Goal: Task Accomplishment & Management: Complete application form

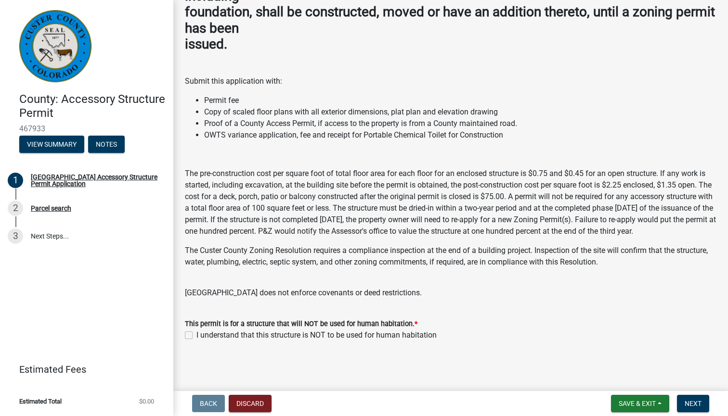
scroll to position [92, 0]
click at [196, 334] on label "I understand that this structure is NOT to be used for human habitation" at bounding box center [316, 336] width 240 height 12
click at [196, 334] on input "I understand that this structure is NOT to be used for human habitation" at bounding box center [199, 333] width 6 height 6
checkbox input "true"
click at [691, 403] on span "Next" at bounding box center [692, 404] width 17 height 8
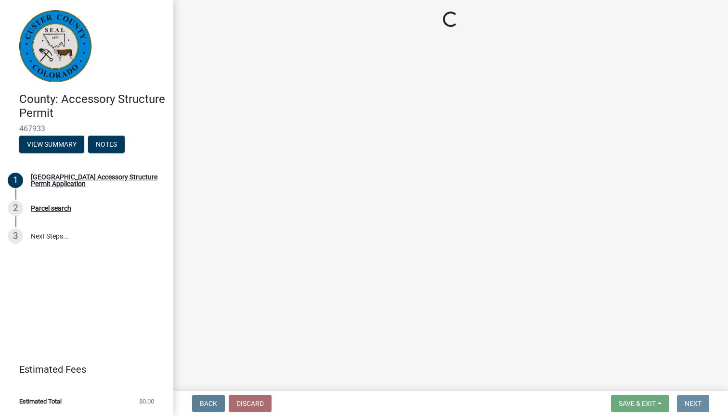
scroll to position [0, 0]
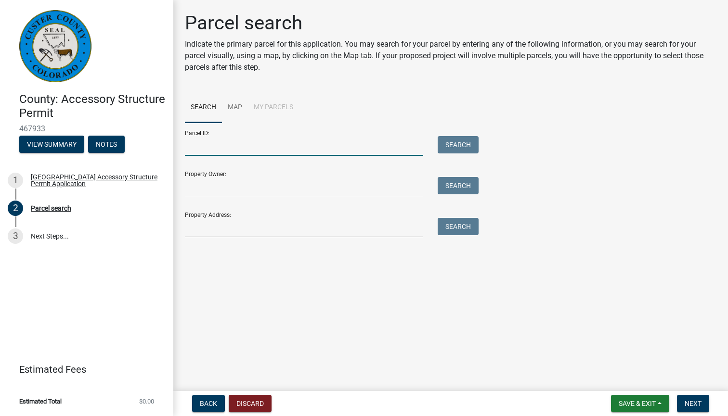
click at [243, 148] on input "Parcel ID:" at bounding box center [304, 146] width 238 height 20
click at [213, 229] on input "Property Address:" at bounding box center [304, 228] width 238 height 20
click at [450, 228] on button "Search" at bounding box center [457, 226] width 41 height 17
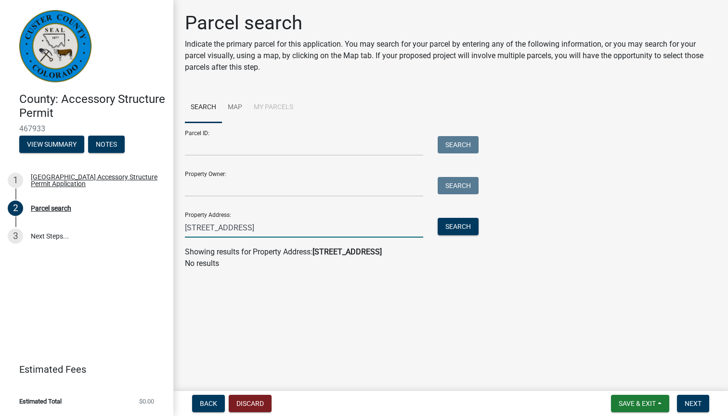
click at [289, 231] on input "[STREET_ADDRESS]" at bounding box center [304, 228] width 238 height 20
click at [464, 229] on button "Search" at bounding box center [457, 226] width 41 height 17
click at [298, 231] on input "[STREET_ADDRESS]" at bounding box center [304, 228] width 238 height 20
type input "1"
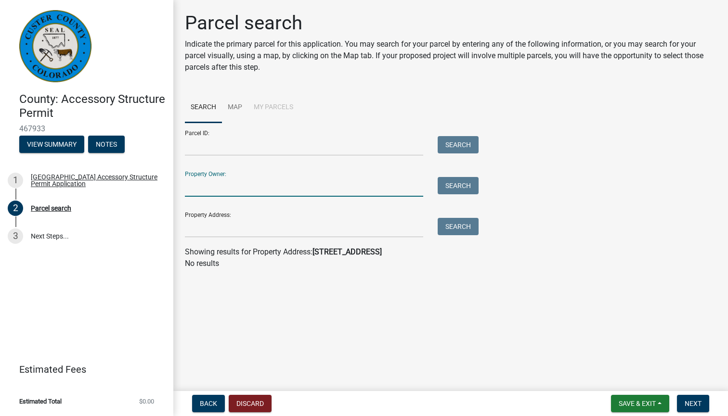
click at [257, 181] on input "Property Owner:" at bounding box center [304, 187] width 238 height 20
type input "[PERSON_NAME]"
click at [469, 183] on button "Search" at bounding box center [457, 185] width 41 height 17
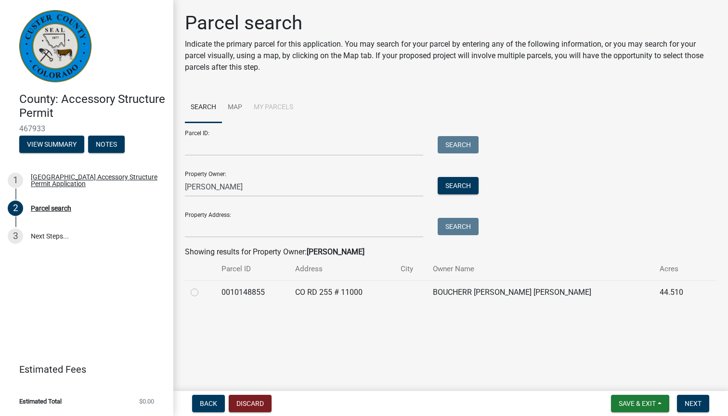
click at [202, 287] on label at bounding box center [202, 287] width 0 height 0
click at [202, 293] on input "radio" at bounding box center [205, 290] width 6 height 6
radio input "true"
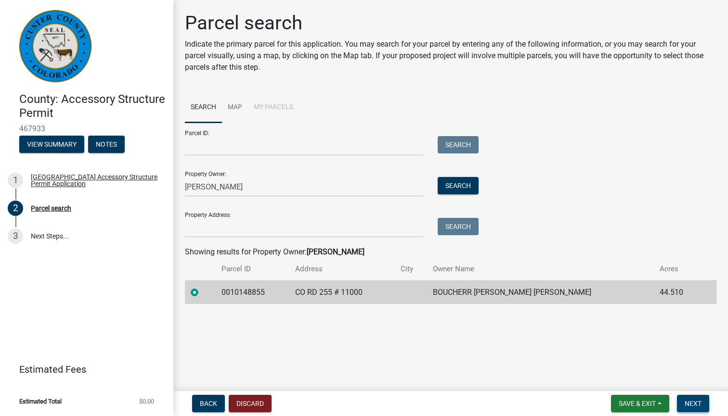
click at [691, 402] on span "Next" at bounding box center [692, 404] width 17 height 8
click at [693, 401] on span "Next" at bounding box center [692, 404] width 17 height 8
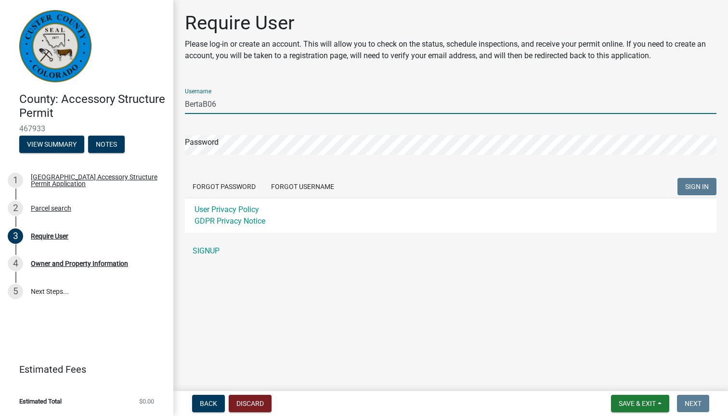
type input "BertaB06"
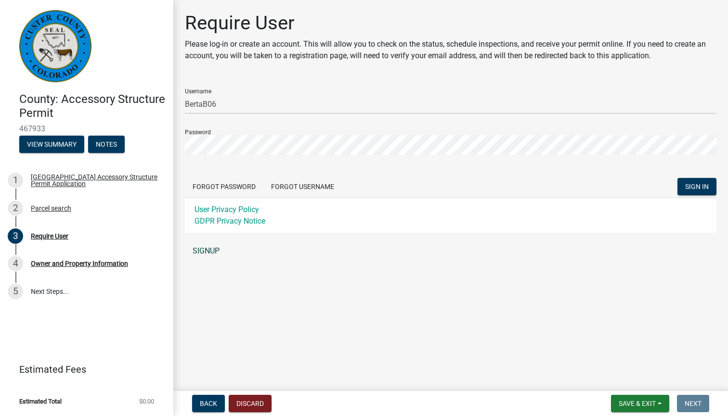
click at [205, 251] on link "SIGNUP" at bounding box center [450, 251] width 531 height 19
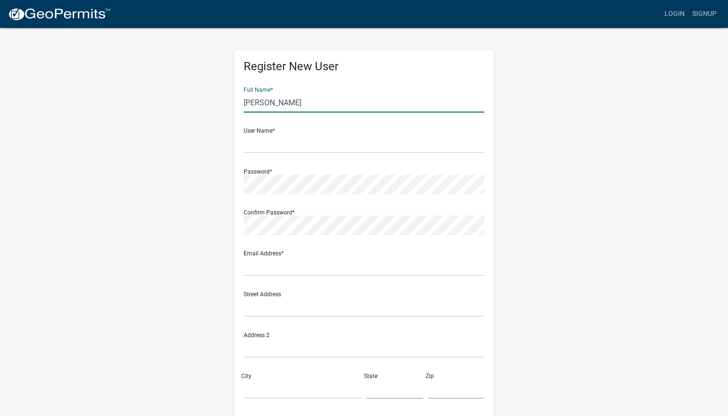
type input "[PERSON_NAME]"
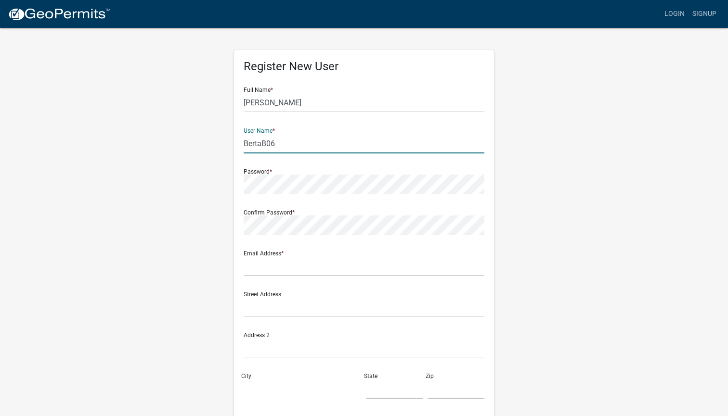
type input "BertaB06"
type input "[EMAIL_ADDRESS][DOMAIN_NAME]"
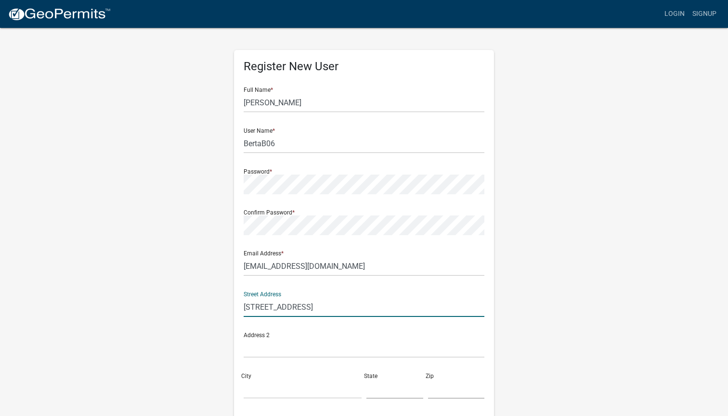
type input "[STREET_ADDRESS]"
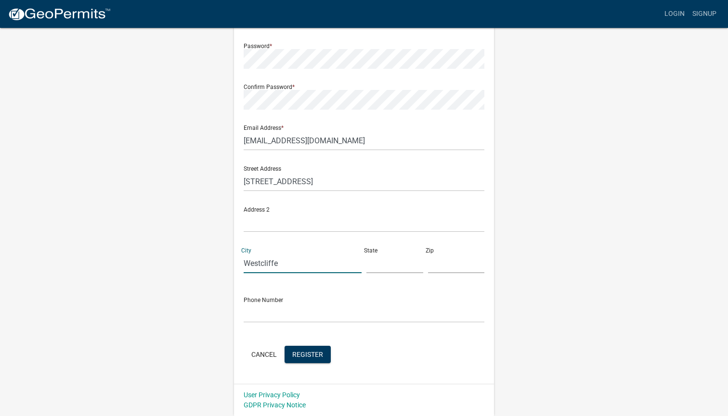
scroll to position [125, 0]
type input "Westcliffe"
click at [420, 263] on input "text" at bounding box center [394, 264] width 57 height 20
type input "CO"
type input "81252"
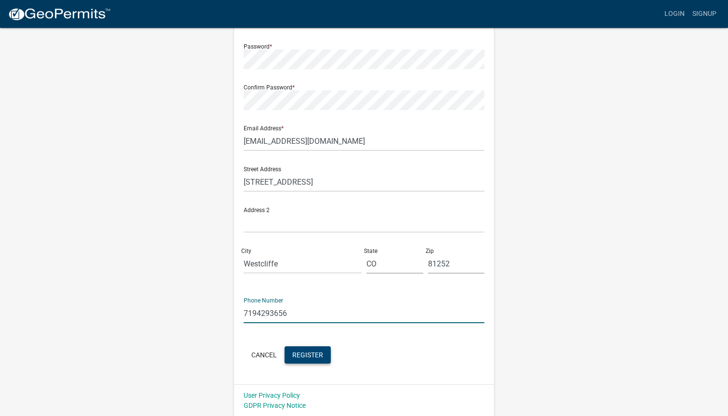
type input "7194293656"
click at [309, 358] on span "Register" at bounding box center [307, 355] width 31 height 8
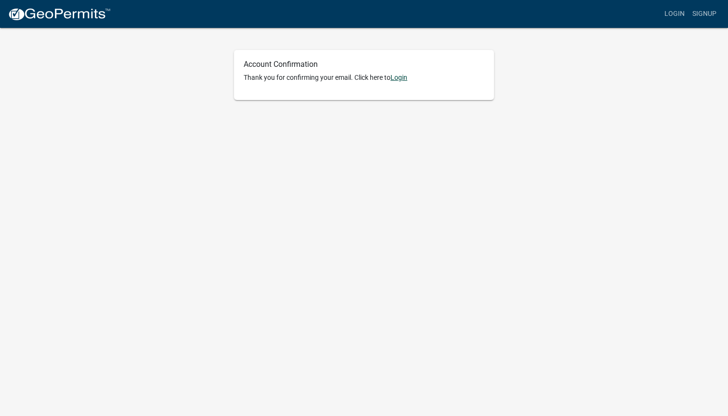
click at [402, 78] on link "Login" at bounding box center [398, 78] width 17 height 8
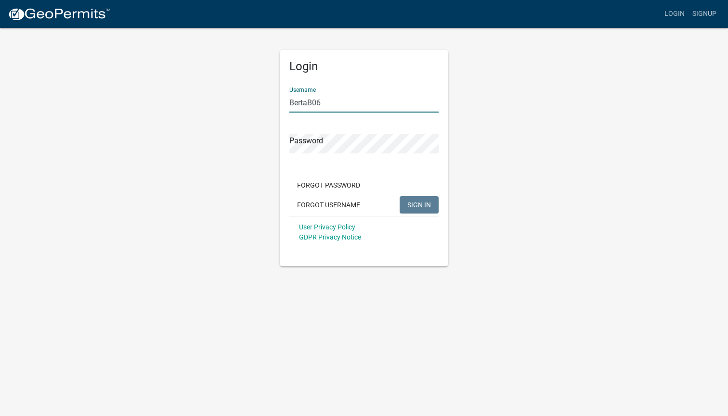
type input "BertaB06"
click at [424, 205] on span "SIGN IN" at bounding box center [419, 205] width 24 height 8
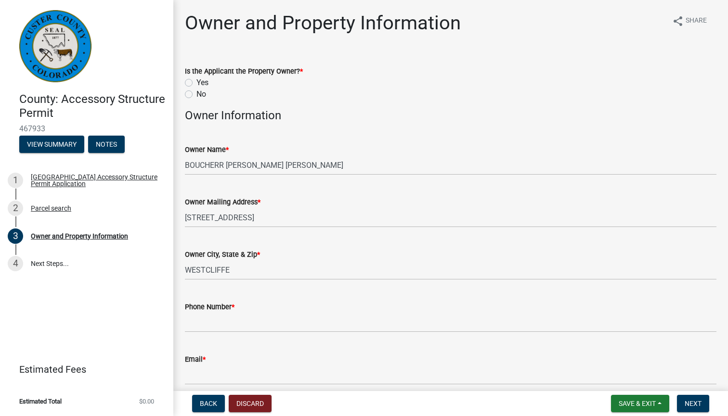
click at [196, 81] on label "Yes" at bounding box center [202, 83] width 12 height 12
click at [196, 81] on input "Yes" at bounding box center [199, 80] width 6 height 6
radio input "true"
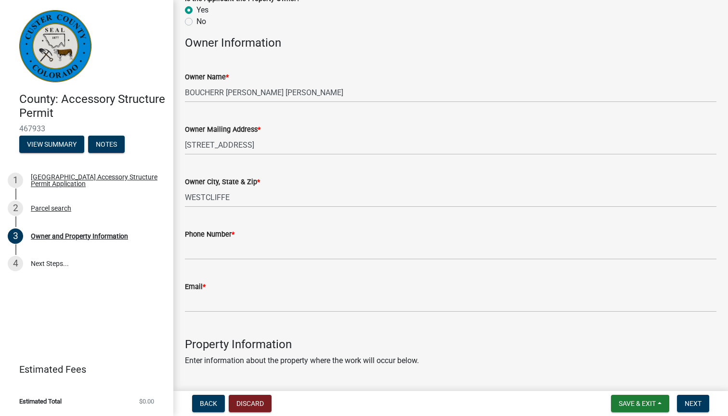
scroll to position [82, 0]
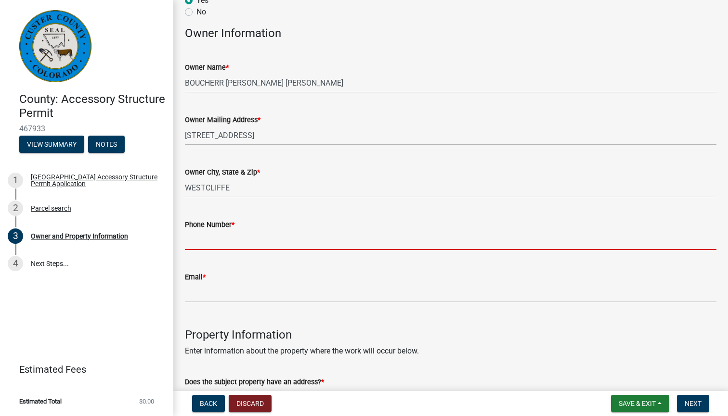
click at [252, 242] on input "Phone Number *" at bounding box center [450, 241] width 531 height 20
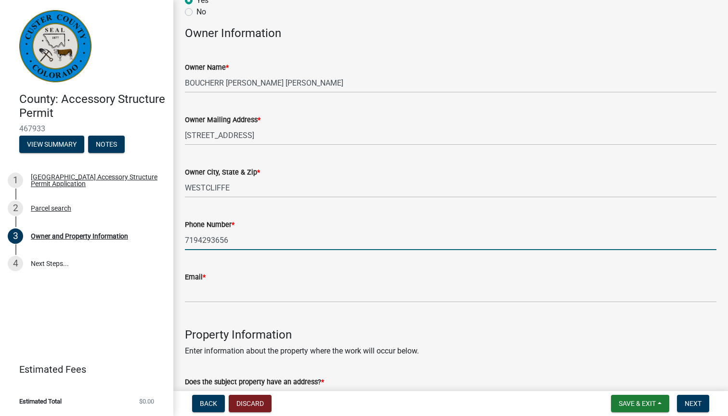
type input "7194293656"
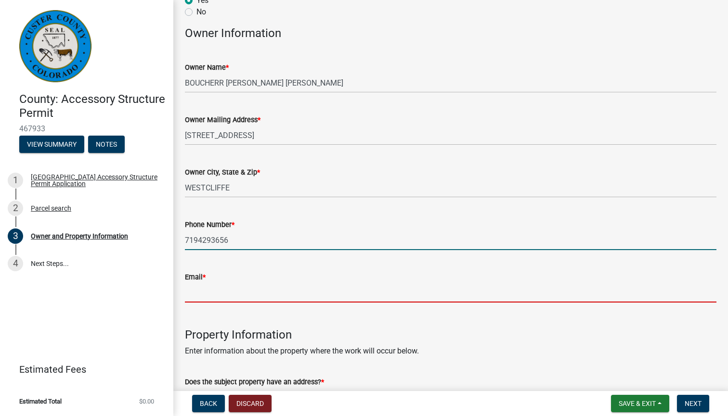
click at [237, 296] on input "Email *" at bounding box center [450, 293] width 531 height 20
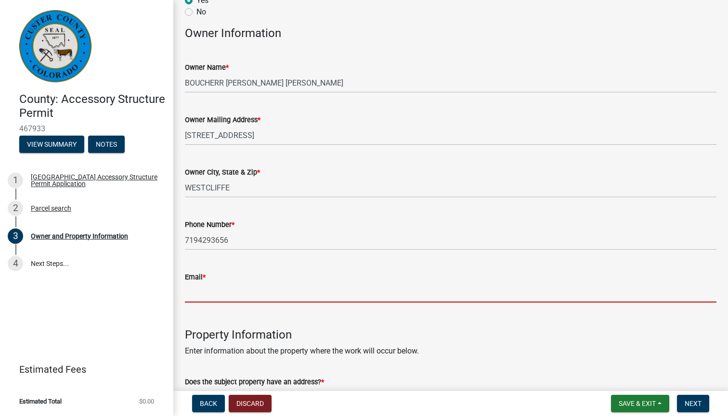
type input "bertadial@msn.com"
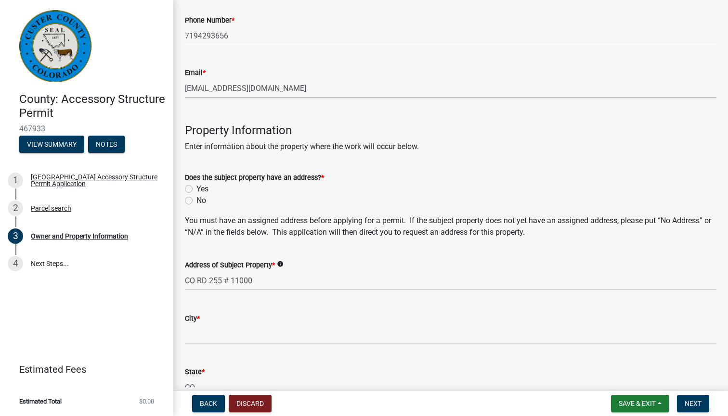
scroll to position [287, 0]
click at [196, 186] on label "Yes" at bounding box center [202, 189] width 12 height 12
click at [196, 186] on input "Yes" at bounding box center [199, 186] width 6 height 6
radio input "true"
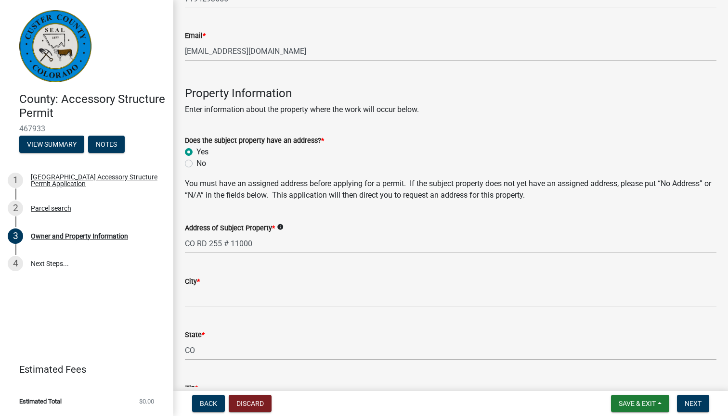
scroll to position [345, 0]
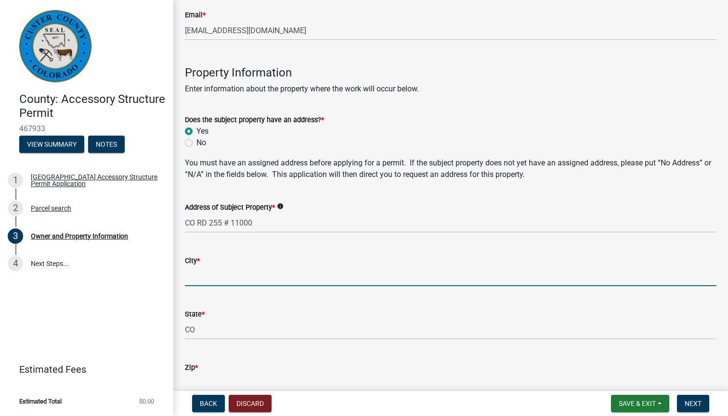
click at [272, 278] on input "City *" at bounding box center [450, 277] width 531 height 20
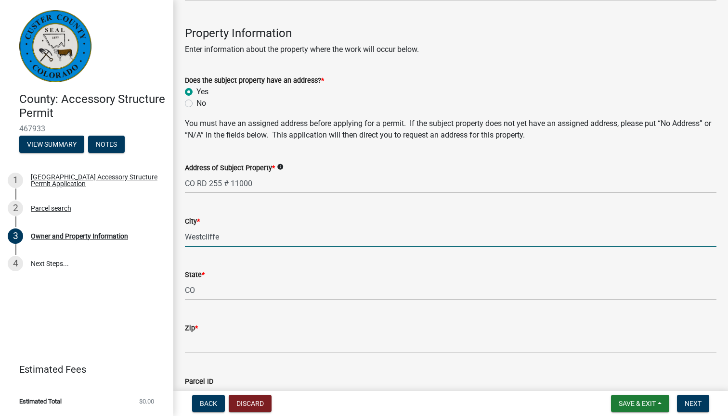
scroll to position [395, 0]
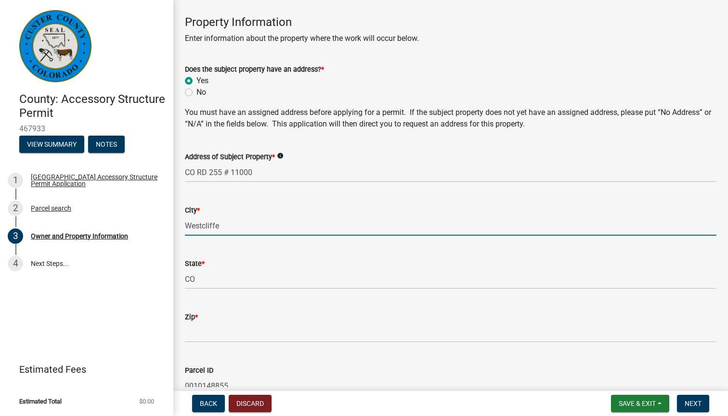
type input "Westcliffe"
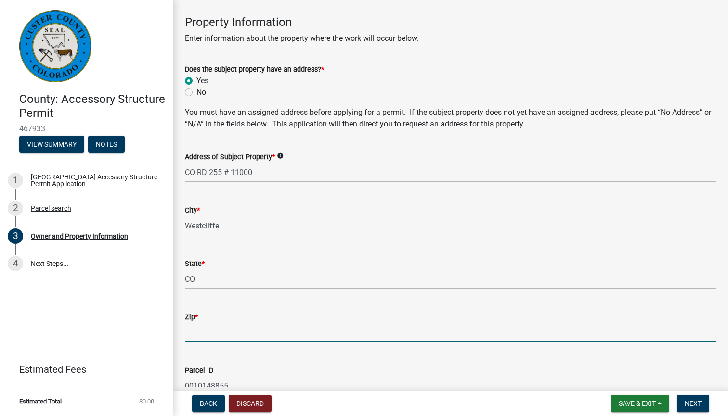
click at [298, 337] on input "Zip *" at bounding box center [450, 333] width 531 height 20
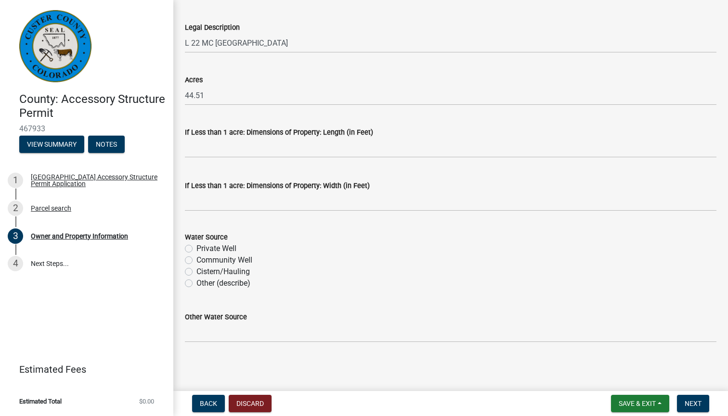
scroll to position [790, 0]
type input "81252"
click at [196, 246] on label "Private Well" at bounding box center [216, 250] width 40 height 12
click at [196, 246] on input "Private Well" at bounding box center [199, 247] width 6 height 6
radio input "true"
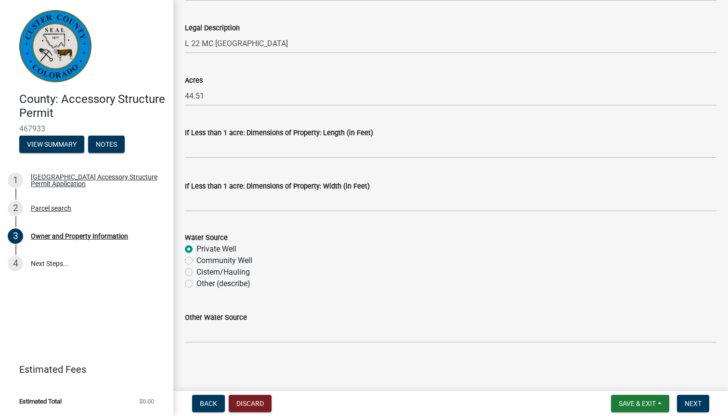
scroll to position [0, 0]
click at [694, 401] on span "Next" at bounding box center [692, 404] width 17 height 8
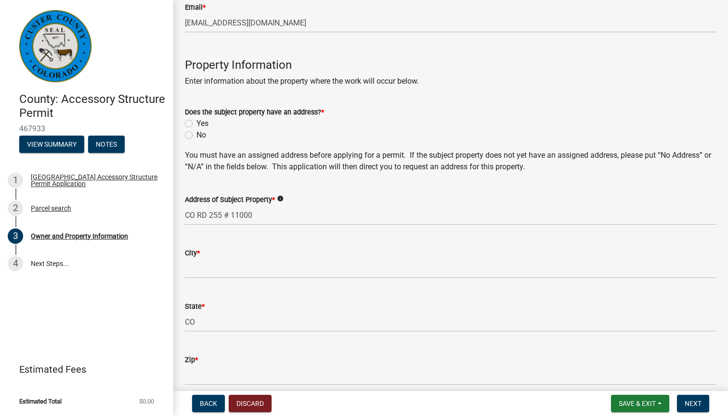
scroll to position [343, 0]
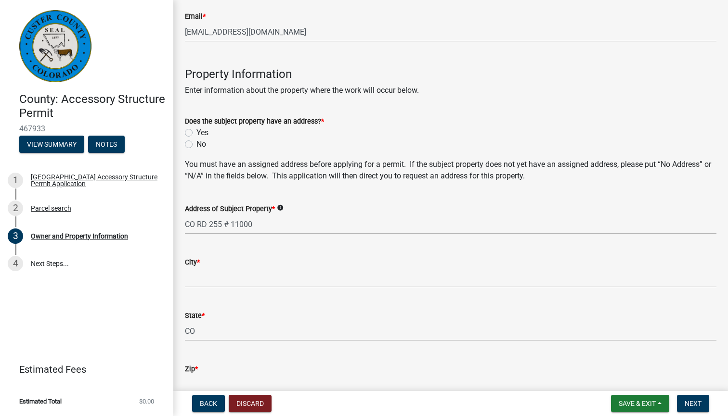
click at [196, 132] on label "Yes" at bounding box center [202, 133] width 12 height 12
click at [196, 132] on input "Yes" at bounding box center [199, 130] width 6 height 6
radio input "true"
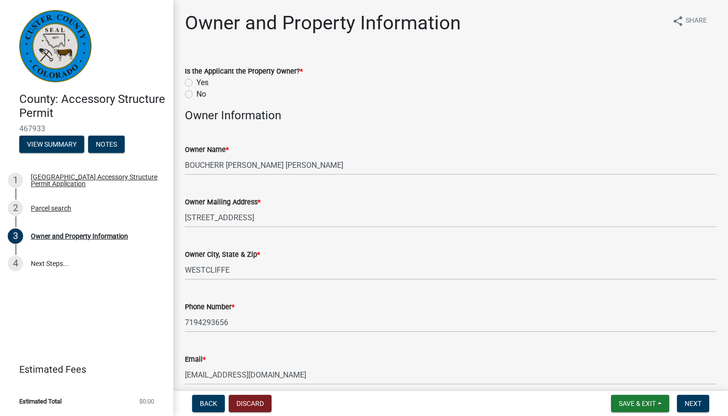
scroll to position [0, 0]
click at [196, 81] on label "Yes" at bounding box center [202, 83] width 12 height 12
click at [196, 81] on input "Yes" at bounding box center [199, 80] width 6 height 6
radio input "true"
click at [695, 402] on span "Next" at bounding box center [692, 404] width 17 height 8
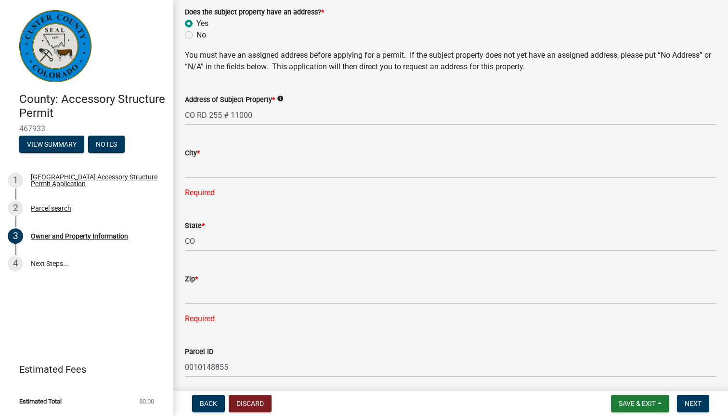
scroll to position [453, 0]
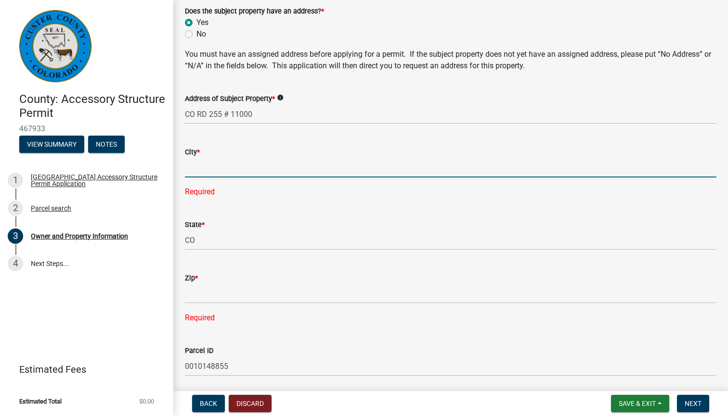
click at [343, 169] on input "City *" at bounding box center [450, 168] width 531 height 20
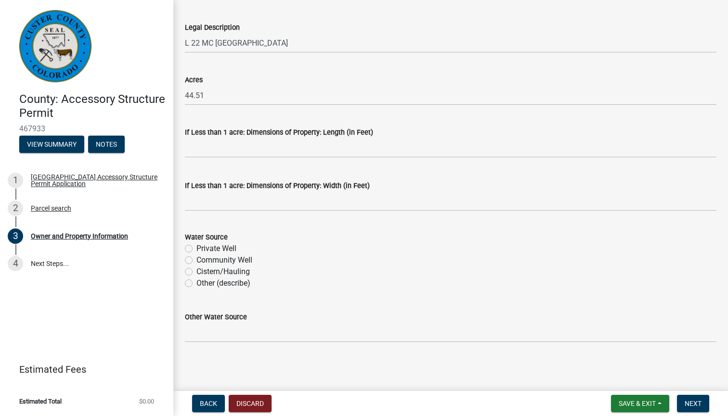
scroll to position [829, 0]
type input "Silvercliff"
click at [196, 247] on label "Private Well" at bounding box center [216, 250] width 40 height 12
click at [196, 247] on input "Private Well" at bounding box center [199, 247] width 6 height 6
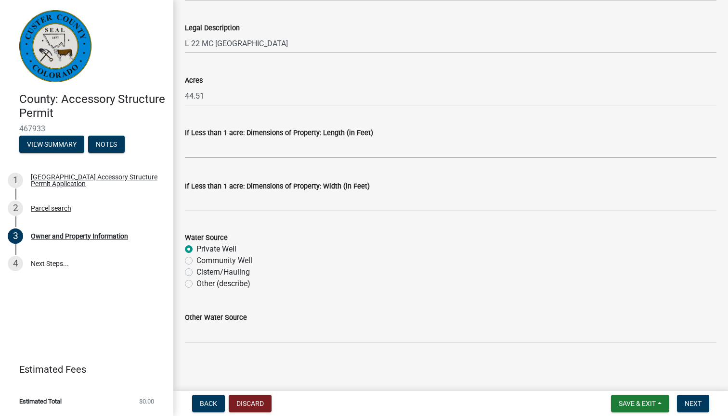
radio input "true"
click at [698, 400] on span "Next" at bounding box center [692, 404] width 17 height 8
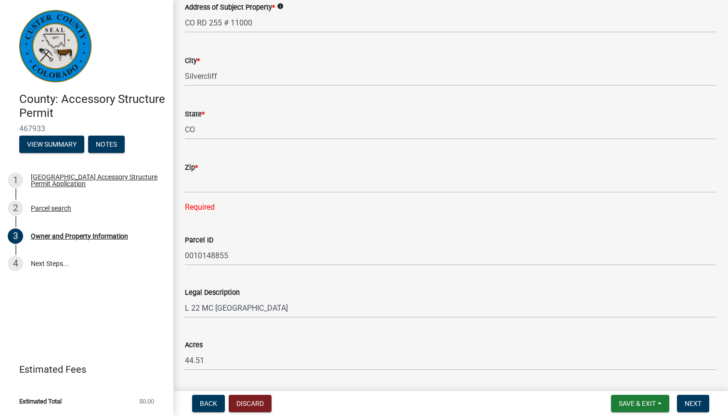
scroll to position [512, 0]
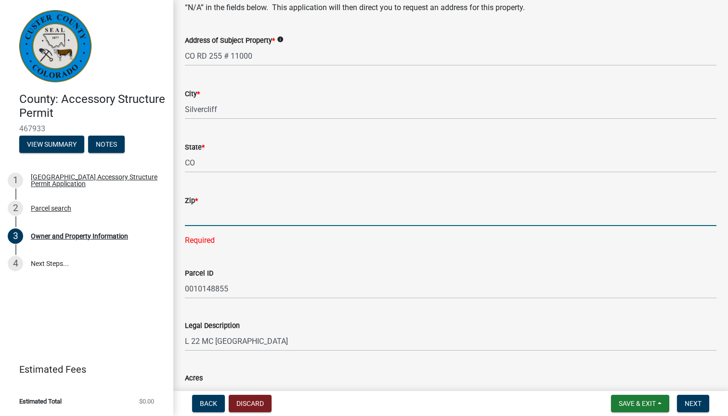
click at [352, 218] on input "Zip *" at bounding box center [450, 216] width 531 height 20
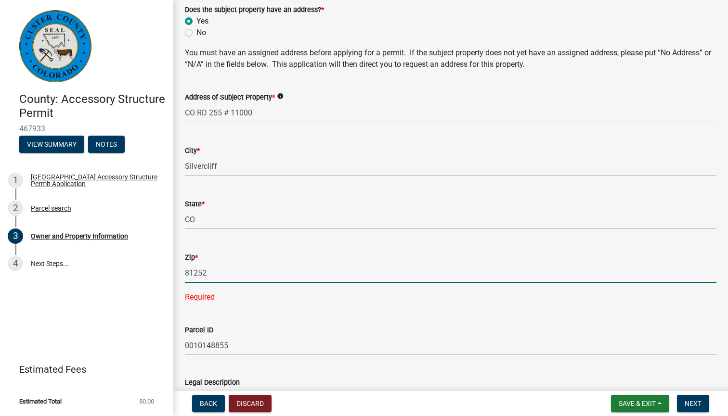
scroll to position [467, 0]
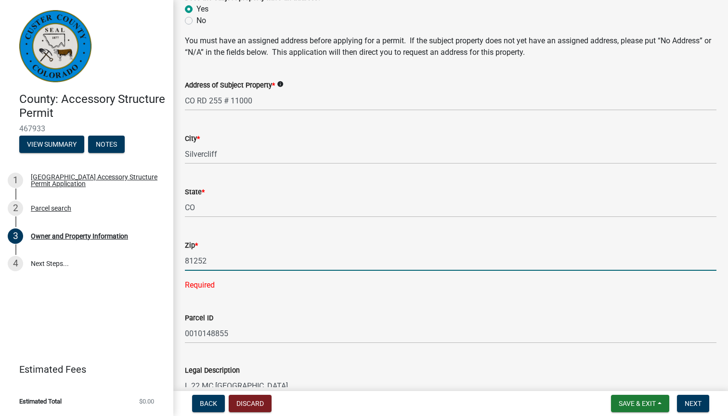
type input "81252"
click at [240, 153] on input "Silvercliff" at bounding box center [450, 154] width 531 height 20
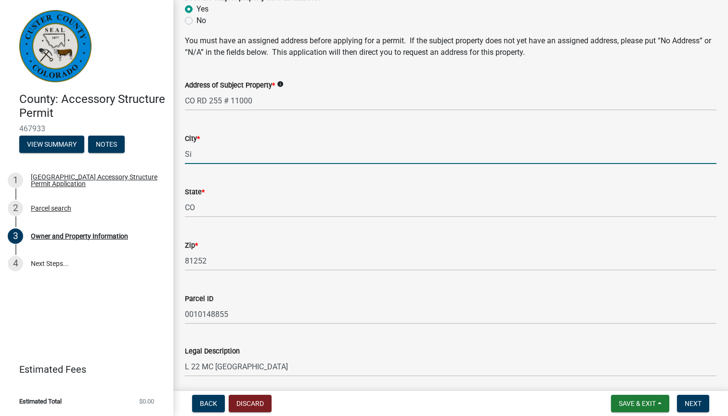
type input "S"
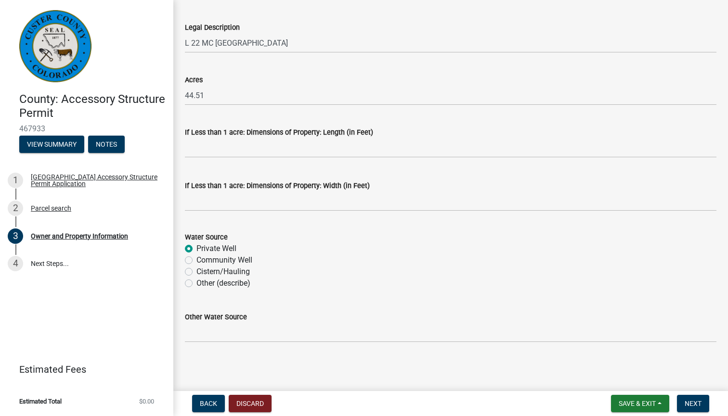
scroll to position [790, 0]
type input "Westcliffe"
click at [694, 401] on span "Next" at bounding box center [692, 404] width 17 height 8
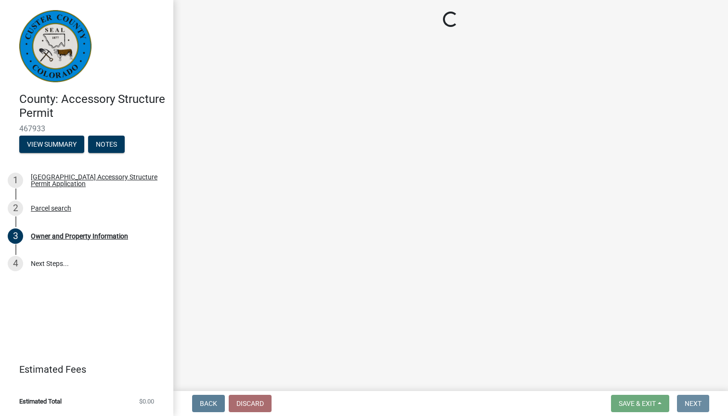
scroll to position [0, 0]
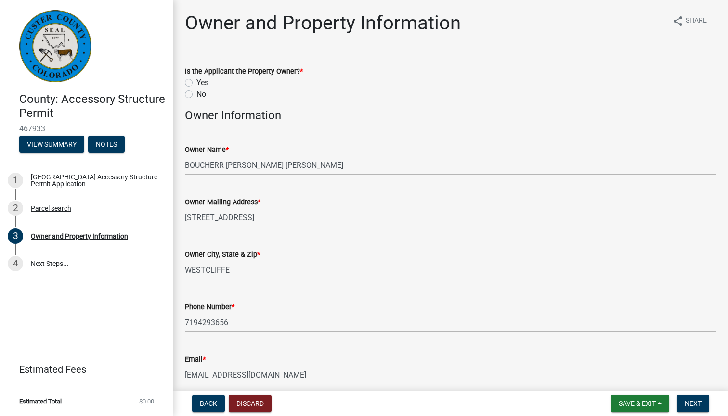
click at [196, 81] on label "Yes" at bounding box center [202, 83] width 12 height 12
click at [196, 81] on input "Yes" at bounding box center [199, 80] width 6 height 6
radio input "true"
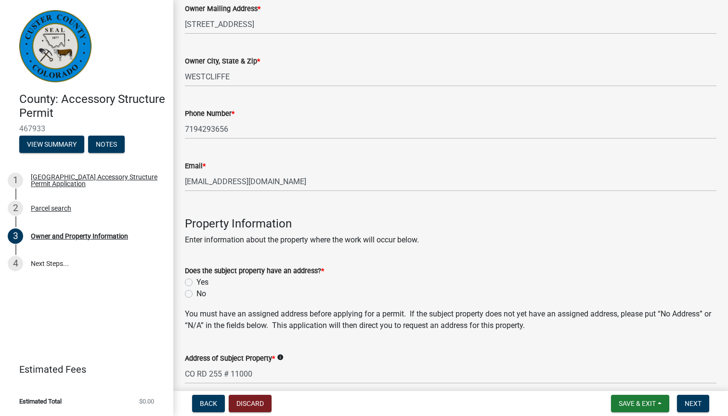
scroll to position [196, 0]
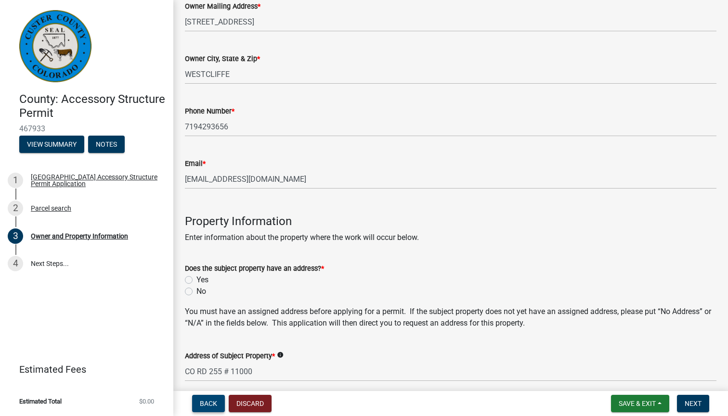
click at [204, 402] on span "Back" at bounding box center [208, 404] width 17 height 8
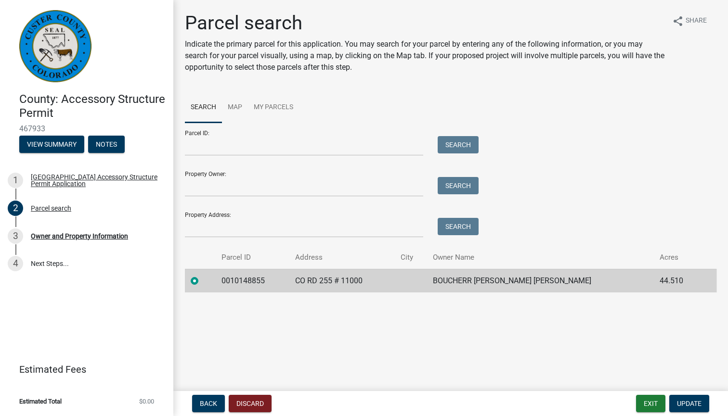
scroll to position [0, 0]
click at [688, 400] on span "Update" at bounding box center [689, 404] width 25 height 8
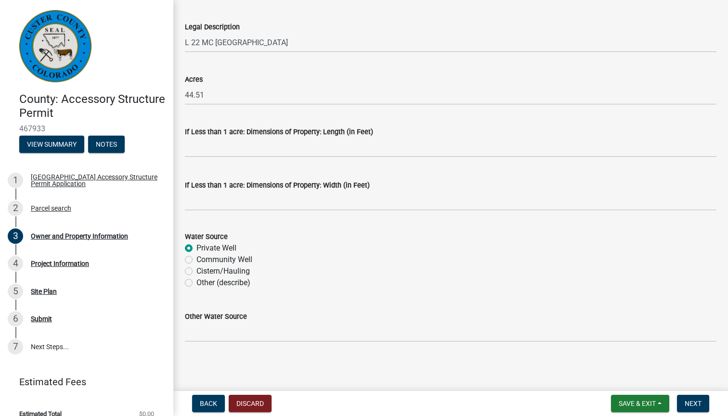
scroll to position [707, 0]
click at [253, 402] on button "Discard" at bounding box center [250, 403] width 43 height 17
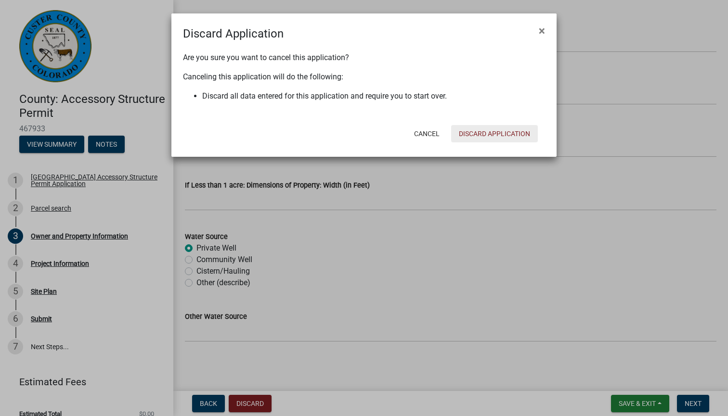
click at [473, 128] on button "Discard Application" at bounding box center [494, 133] width 87 height 17
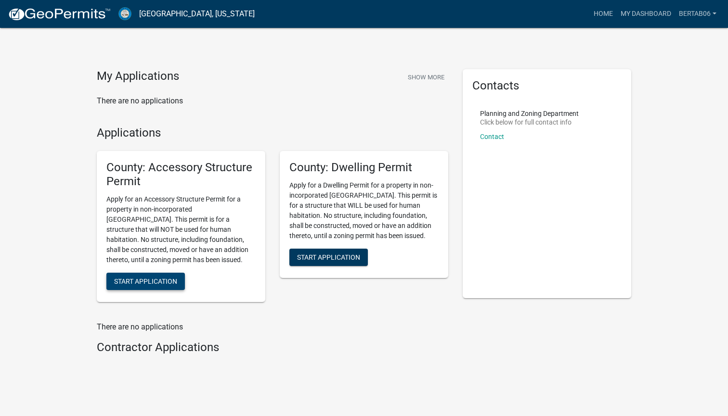
click at [147, 277] on span "Start Application" at bounding box center [145, 281] width 63 height 8
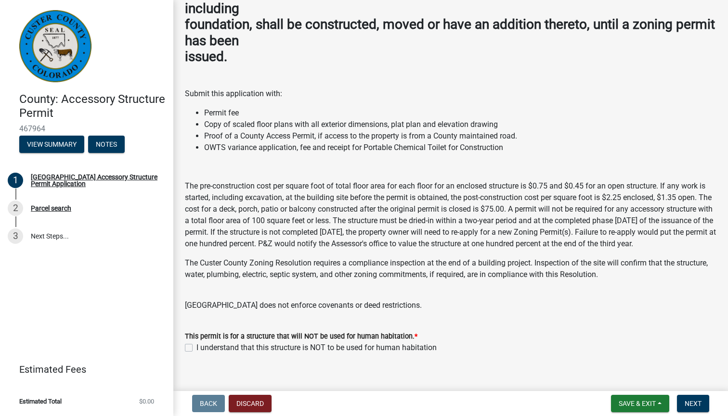
scroll to position [92, 0]
click at [196, 343] on label "I understand that this structure is NOT to be used for human habitation" at bounding box center [316, 349] width 240 height 12
click at [196, 343] on input "I understand that this structure is NOT to be used for human habitation" at bounding box center [199, 346] width 6 height 6
checkbox input "true"
click at [689, 401] on span "Next" at bounding box center [692, 404] width 17 height 8
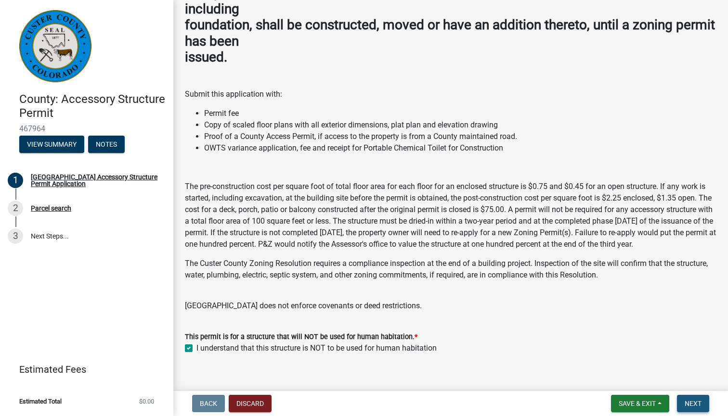
scroll to position [0, 0]
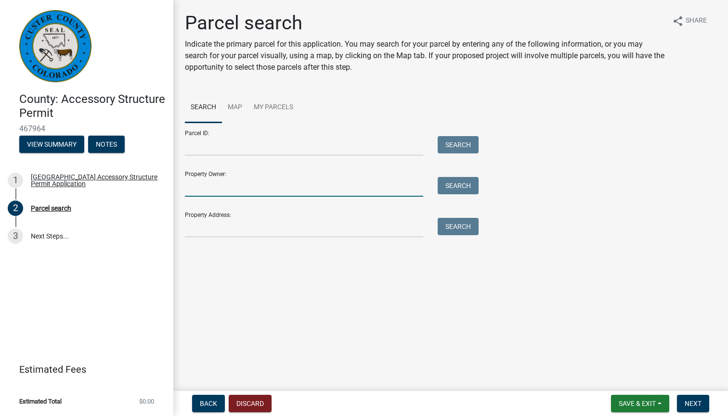
click at [360, 189] on input "Property Owner:" at bounding box center [304, 187] width 238 height 20
type input "boucher"
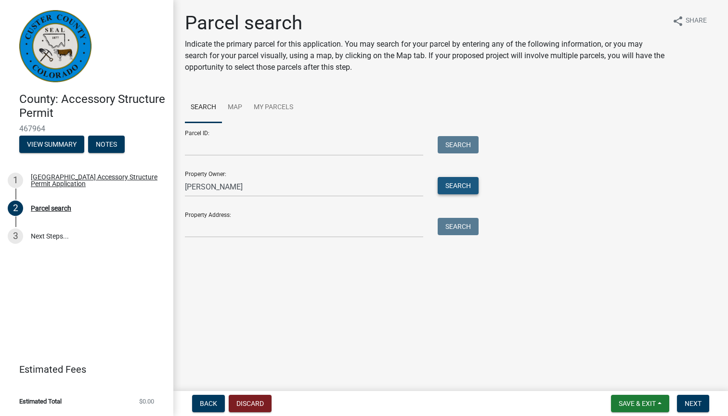
click at [461, 187] on button "Search" at bounding box center [457, 185] width 41 height 17
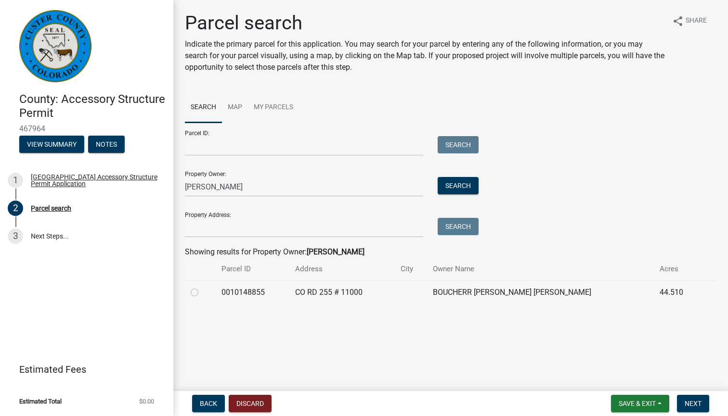
click at [202, 287] on label at bounding box center [202, 287] width 0 height 0
click at [202, 293] on input "radio" at bounding box center [205, 290] width 6 height 6
radio input "true"
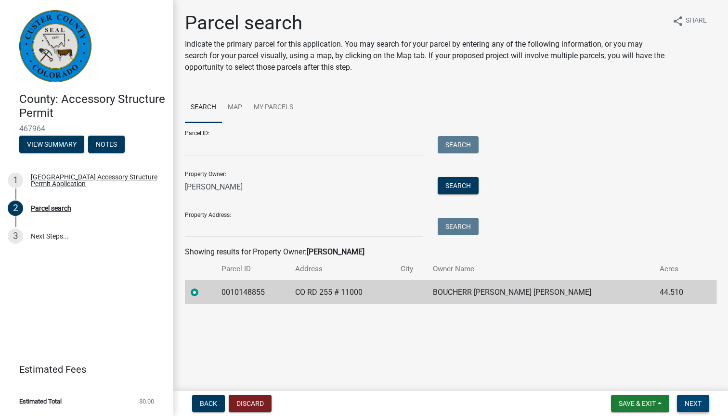
click at [695, 402] on span "Next" at bounding box center [692, 404] width 17 height 8
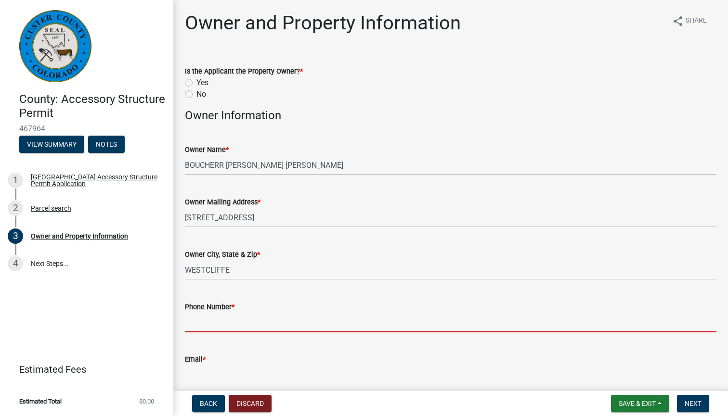
click at [278, 326] on input "Phone Number *" at bounding box center [450, 323] width 531 height 20
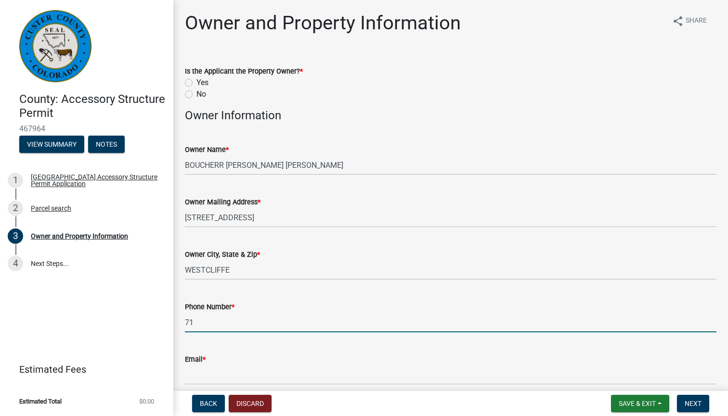
type input "719"
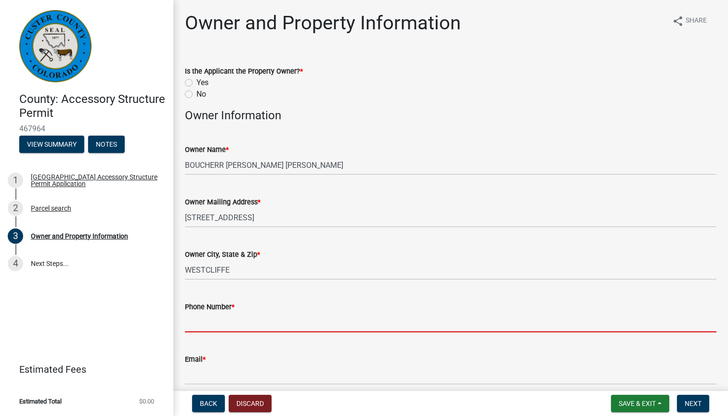
type input "7194293656"
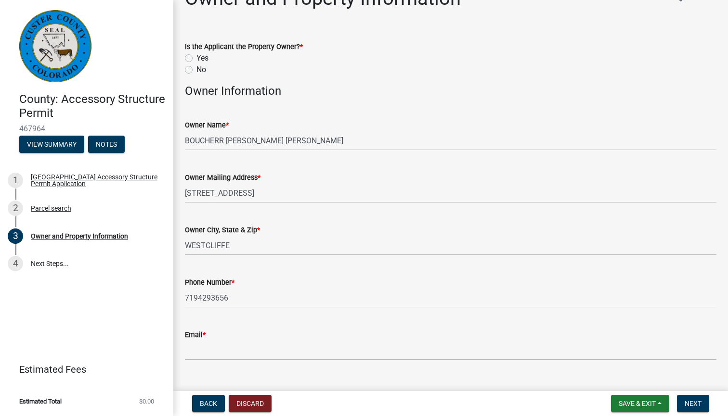
scroll to position [36, 0]
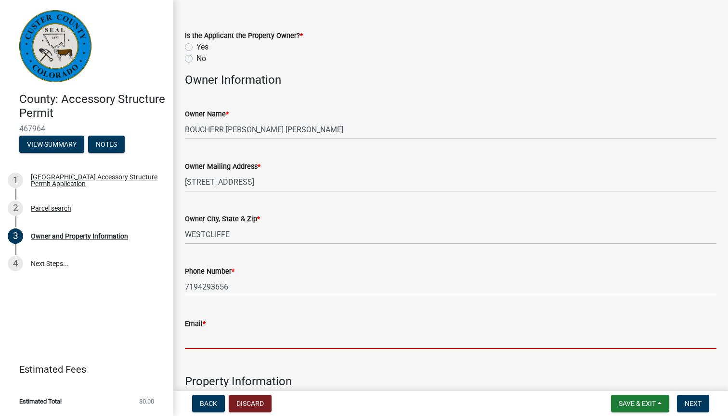
click at [221, 341] on input "Email *" at bounding box center [450, 340] width 531 height 20
type input "[EMAIL_ADDRESS][DOMAIN_NAME]"
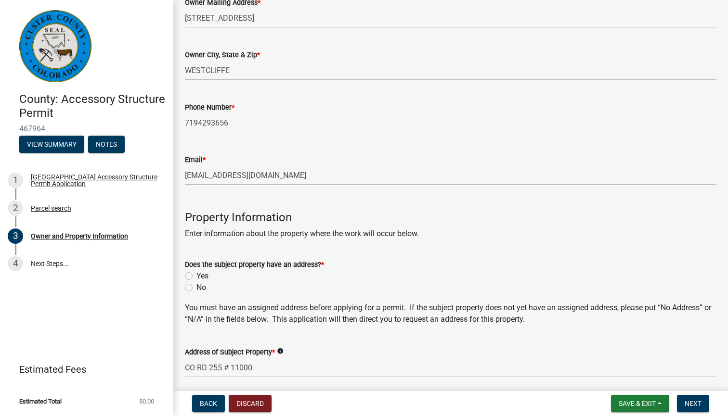
scroll to position [200, 0]
click at [196, 274] on label "Yes" at bounding box center [202, 276] width 12 height 12
click at [196, 274] on input "Yes" at bounding box center [199, 273] width 6 height 6
radio input "true"
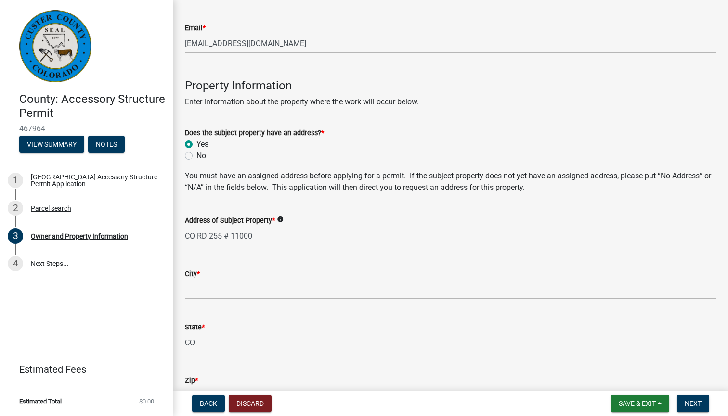
scroll to position [333, 0]
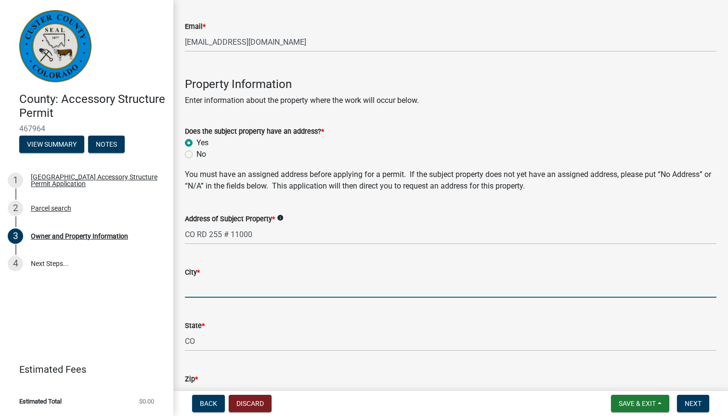
click at [250, 294] on input "City *" at bounding box center [450, 288] width 531 height 20
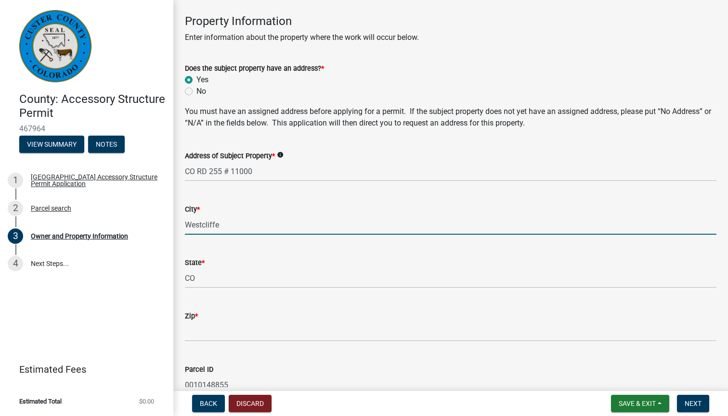
scroll to position [426, 0]
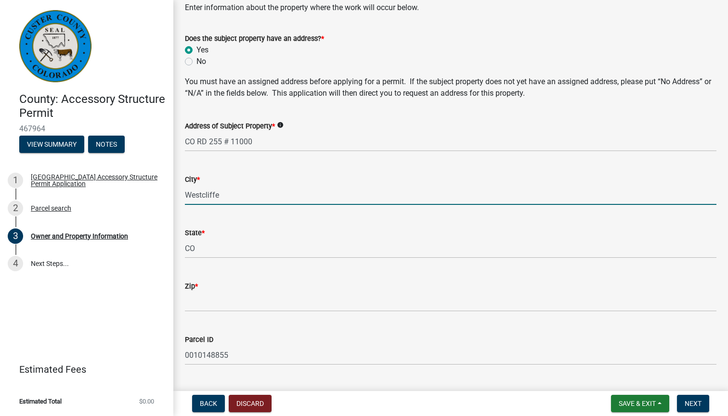
type input "Westcliffe"
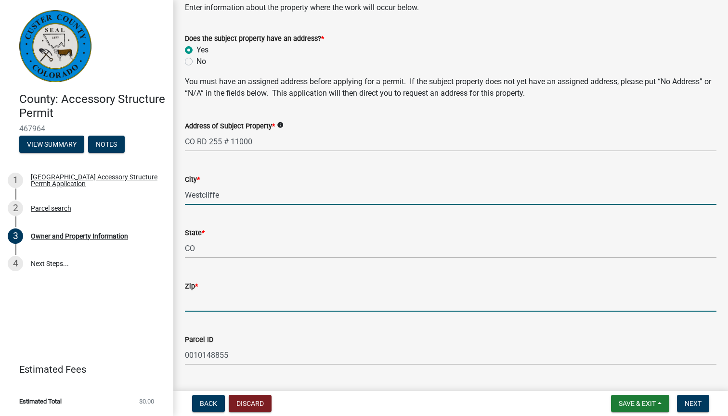
click at [279, 302] on input "Zip *" at bounding box center [450, 302] width 531 height 20
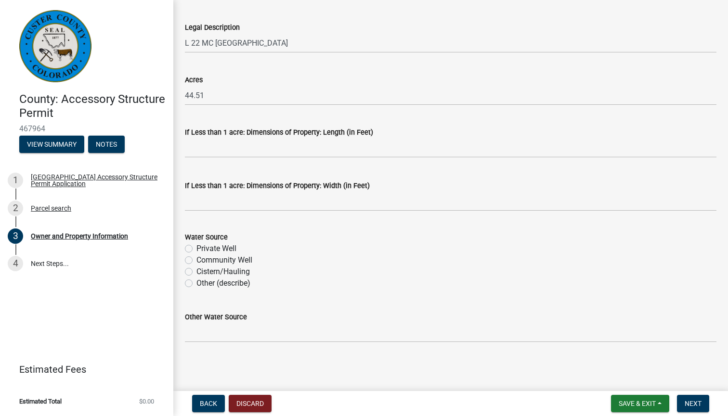
scroll to position [790, 0]
type input "81252"
click at [196, 246] on label "Private Well" at bounding box center [216, 250] width 40 height 12
click at [196, 246] on input "Private Well" at bounding box center [199, 247] width 6 height 6
radio input "true"
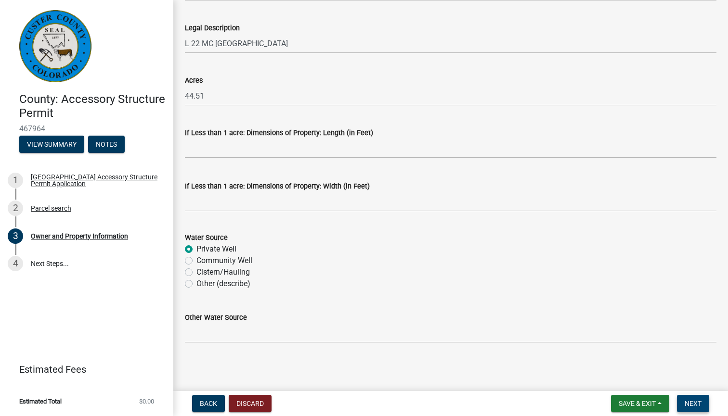
click at [694, 401] on span "Next" at bounding box center [692, 404] width 17 height 8
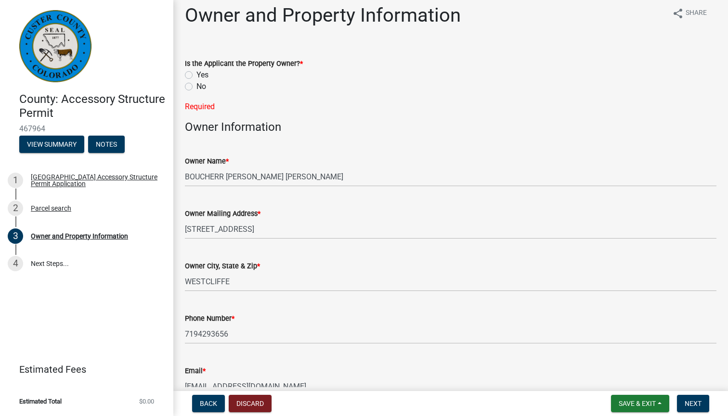
scroll to position [7, 0]
click at [196, 75] on label "Yes" at bounding box center [202, 76] width 12 height 12
click at [196, 75] on input "Yes" at bounding box center [199, 73] width 6 height 6
radio input "true"
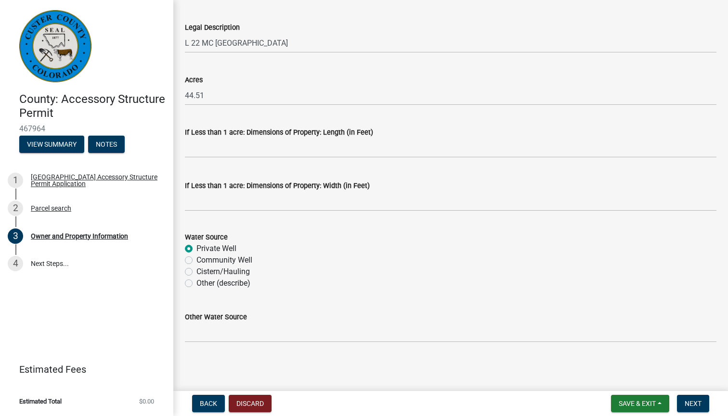
scroll to position [790, 0]
click at [693, 400] on span "Next" at bounding box center [692, 404] width 17 height 8
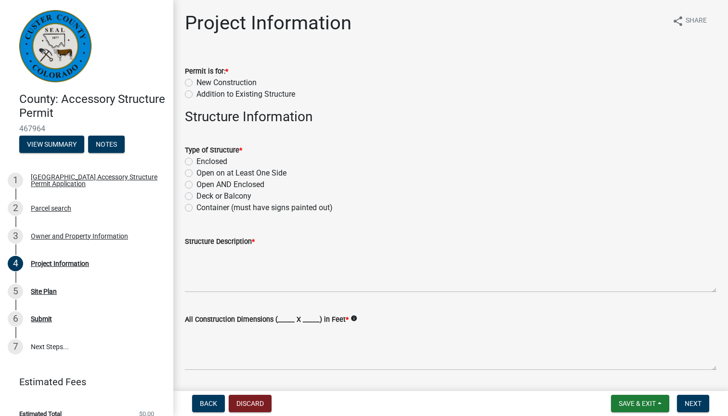
click at [196, 82] on label "New Construction" at bounding box center [226, 83] width 60 height 12
click at [196, 82] on input "New Construction" at bounding box center [199, 80] width 6 height 6
radio input "true"
click at [196, 160] on label "Enclosed" at bounding box center [211, 162] width 31 height 12
click at [196, 160] on input "Enclosed" at bounding box center [199, 159] width 6 height 6
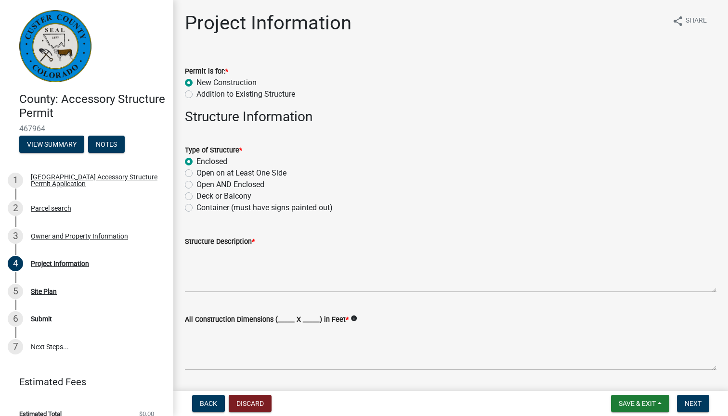
radio input "true"
click at [226, 262] on textarea "Structure Description *" at bounding box center [450, 269] width 531 height 45
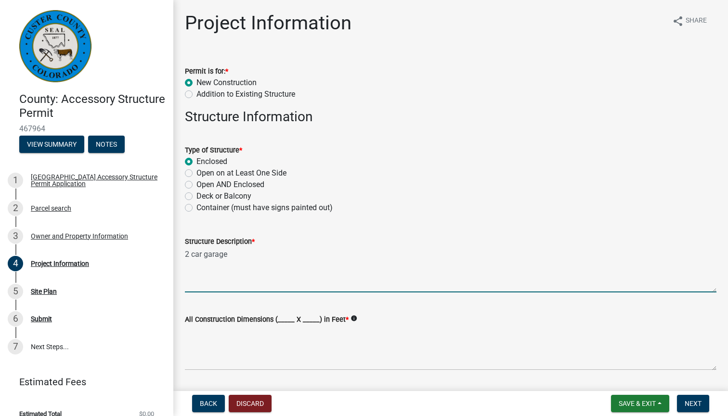
type textarea "2 car garage"
click at [296, 317] on label "All Construction Dimensions (_____ X _____) in Feet *" at bounding box center [267, 320] width 164 height 7
click at [296, 325] on textarea "All Construction Dimensions (_____ X _____) in Feet *" at bounding box center [450, 347] width 531 height 45
click at [300, 317] on label "All Construction Dimensions (_____ X _____) in Feet *" at bounding box center [267, 320] width 164 height 7
click at [300, 325] on textarea "All Construction Dimensions (_____ X _____) in Feet *" at bounding box center [450, 347] width 531 height 45
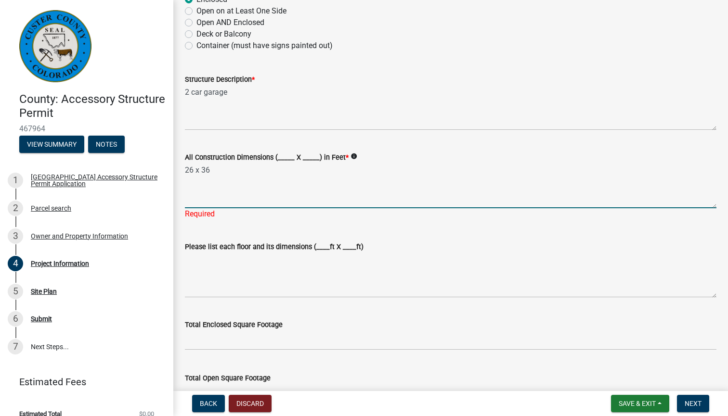
scroll to position [163, 0]
type textarea "26 x 36"
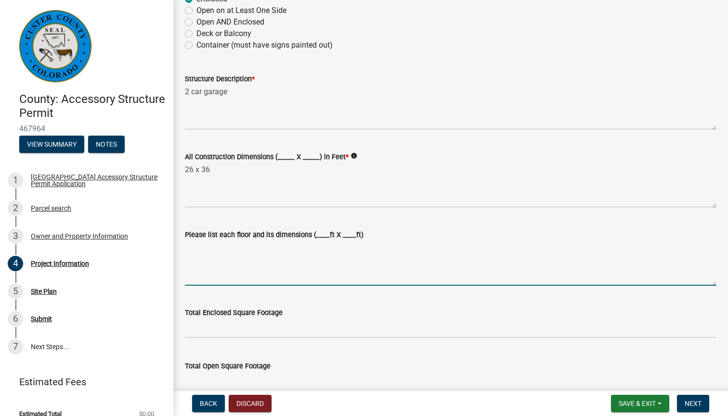
click at [375, 281] on textarea "Please list each floor and its dimensions (____ft X ____ft)" at bounding box center [450, 263] width 531 height 45
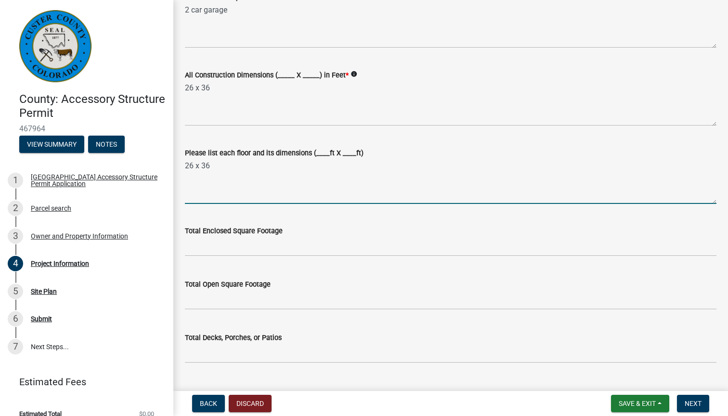
scroll to position [253, 0]
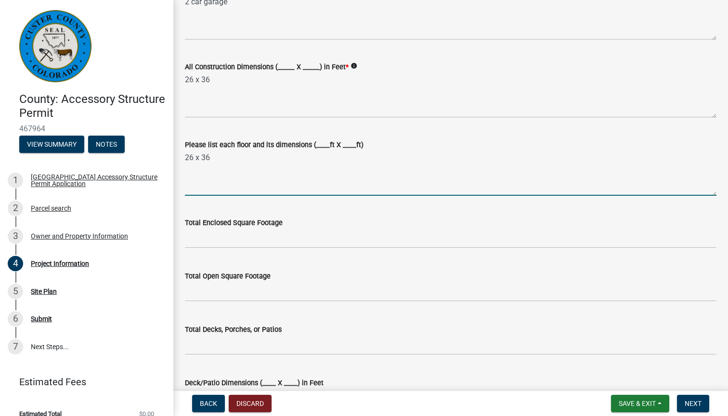
type textarea "26 x 36"
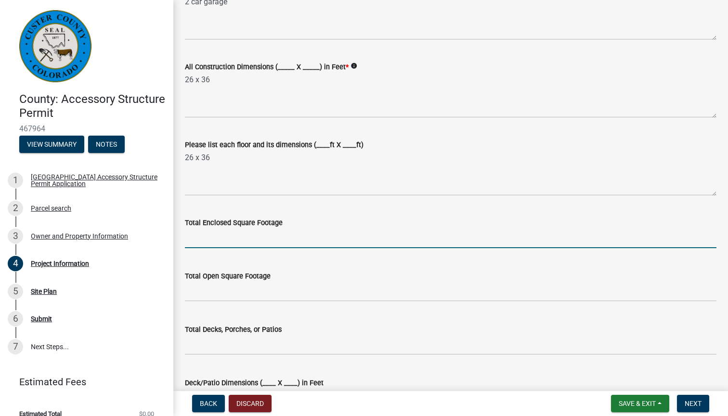
click at [267, 236] on input "text" at bounding box center [450, 239] width 531 height 20
click at [630, 401] on span "Save & Exit" at bounding box center [636, 404] width 37 height 8
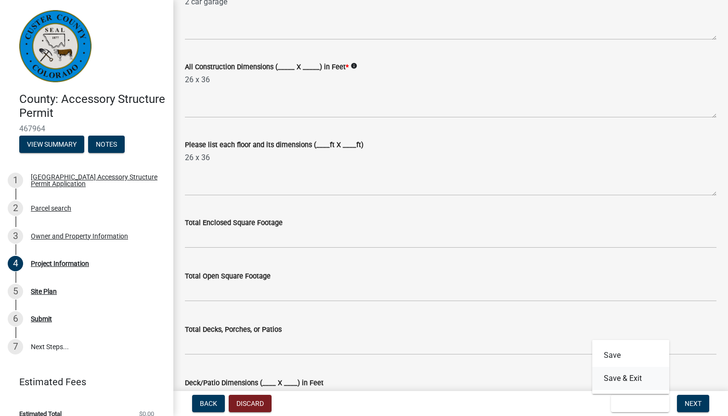
click at [628, 378] on button "Save & Exit" at bounding box center [630, 378] width 77 height 23
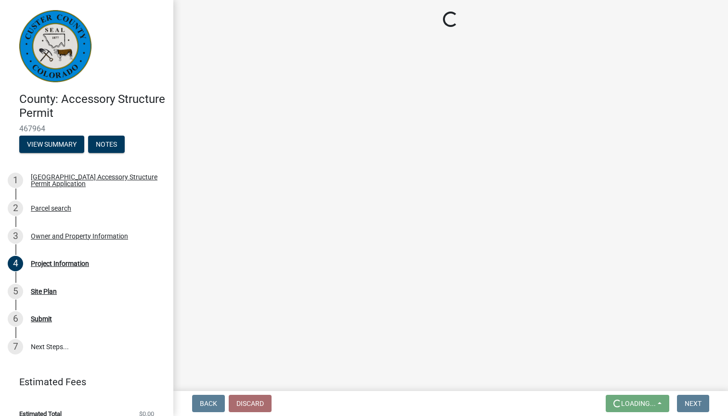
scroll to position [0, 0]
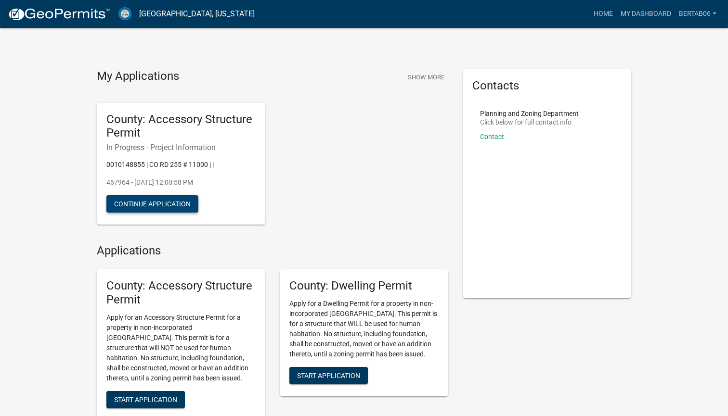
click at [161, 202] on button "Continue Application" at bounding box center [152, 203] width 92 height 17
click at [164, 204] on button "Continue Application" at bounding box center [152, 203] width 92 height 17
click at [695, 15] on link "BertaB06" at bounding box center [697, 14] width 45 height 18
click at [348, 75] on div "My Applications Show More" at bounding box center [272, 78] width 351 height 18
click at [150, 203] on button "Continue Application" at bounding box center [152, 203] width 92 height 17
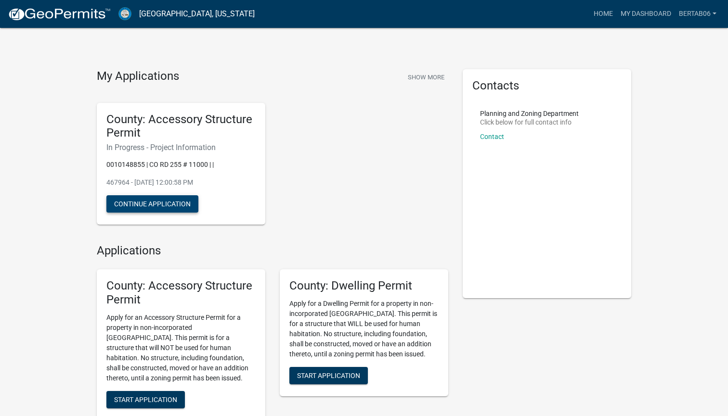
click at [151, 202] on button "Continue Application" at bounding box center [152, 203] width 92 height 17
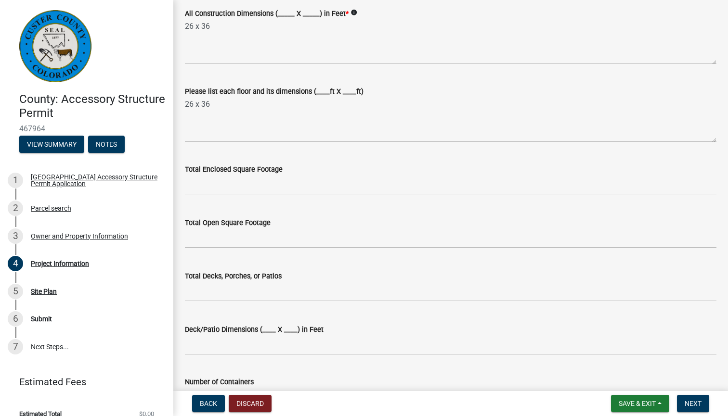
scroll to position [334, 0]
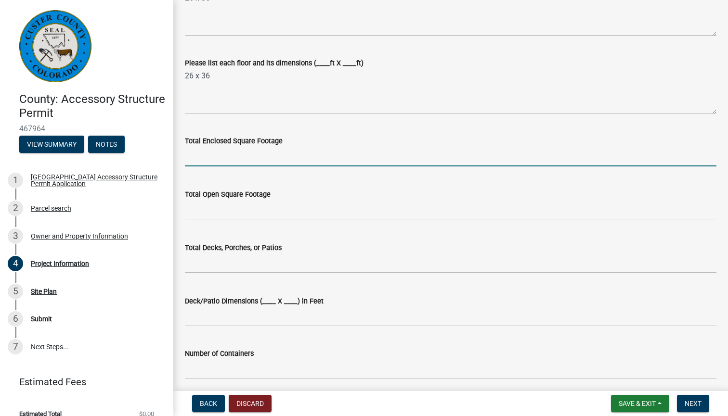
click at [232, 155] on input "text" at bounding box center [450, 157] width 531 height 20
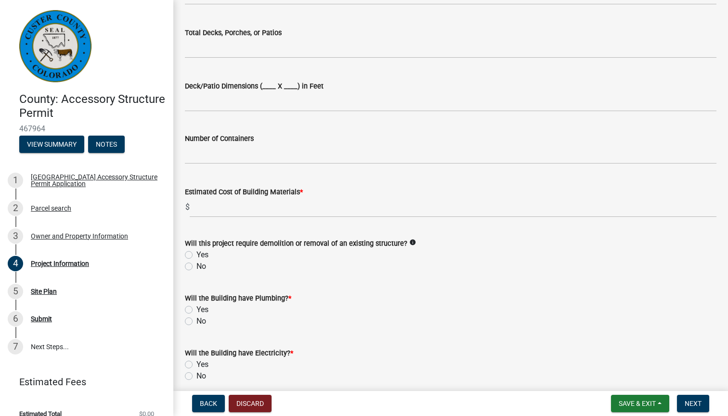
scroll to position [556, 0]
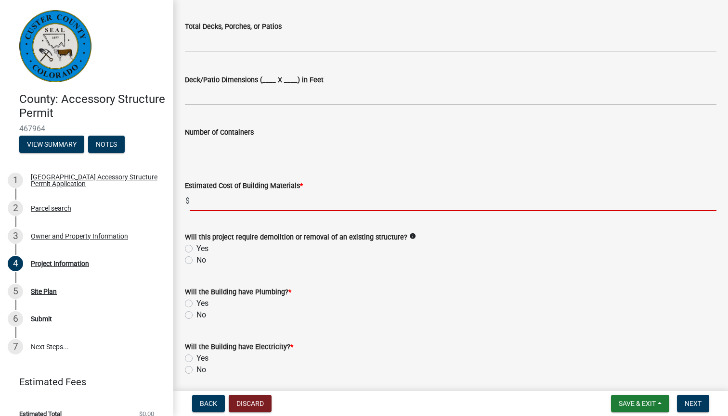
type input "936"
click at [202, 199] on input "text" at bounding box center [453, 202] width 526 height 20
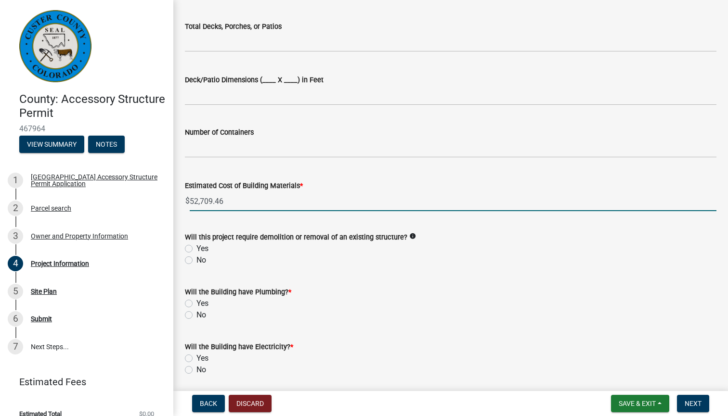
type input "52709.46"
click at [196, 257] on label "No" at bounding box center [201, 261] width 10 height 12
click at [196, 257] on input "No" at bounding box center [199, 258] width 6 height 6
radio input "true"
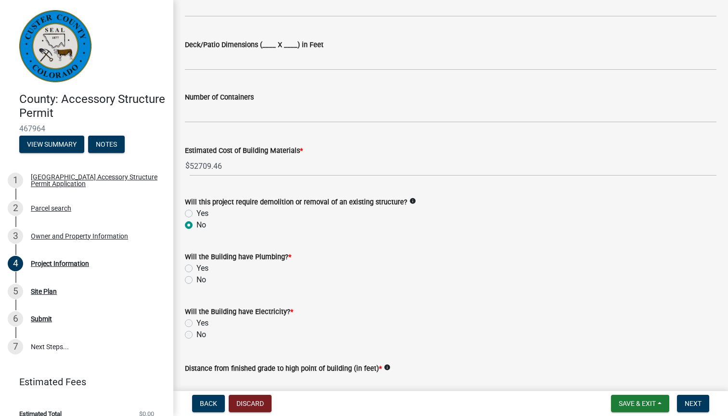
scroll to position [597, 0]
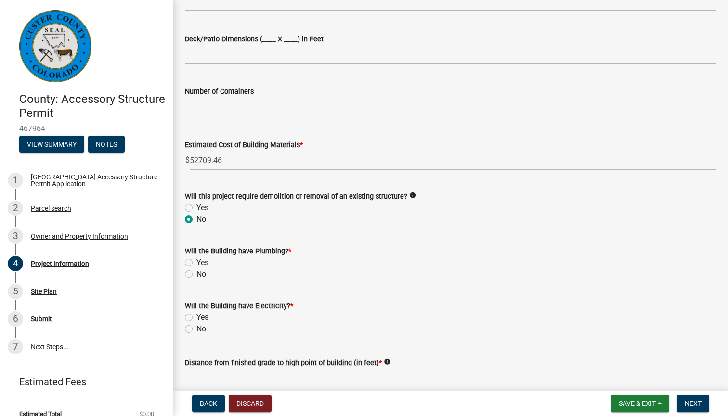
click at [196, 272] on label "No" at bounding box center [201, 275] width 10 height 12
click at [196, 272] on input "No" at bounding box center [199, 272] width 6 height 6
radio input "true"
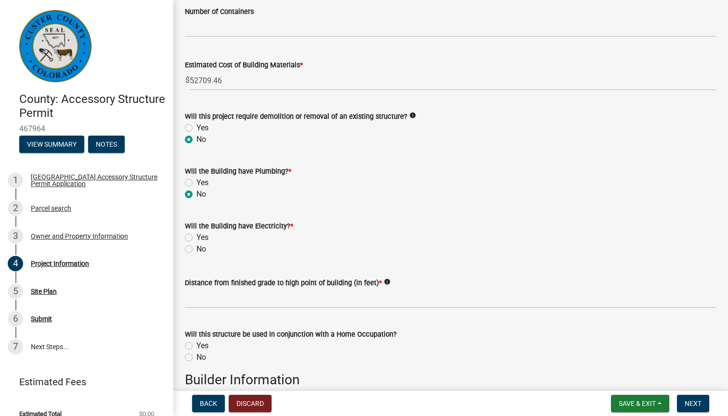
scroll to position [685, 0]
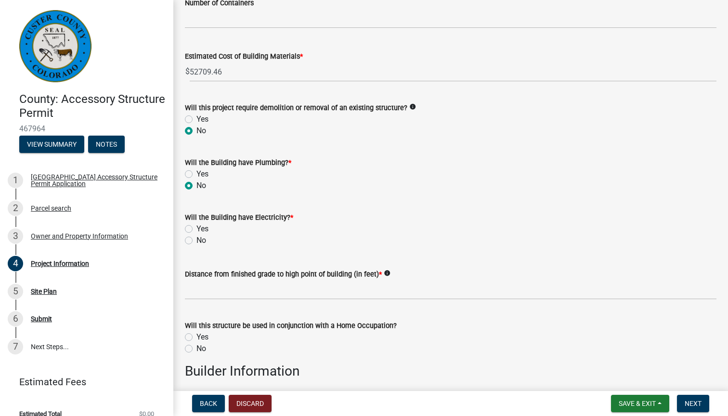
click at [196, 228] on label "Yes" at bounding box center [202, 229] width 12 height 12
click at [196, 228] on input "Yes" at bounding box center [199, 226] width 6 height 6
radio input "true"
click at [263, 290] on input "text" at bounding box center [450, 290] width 531 height 20
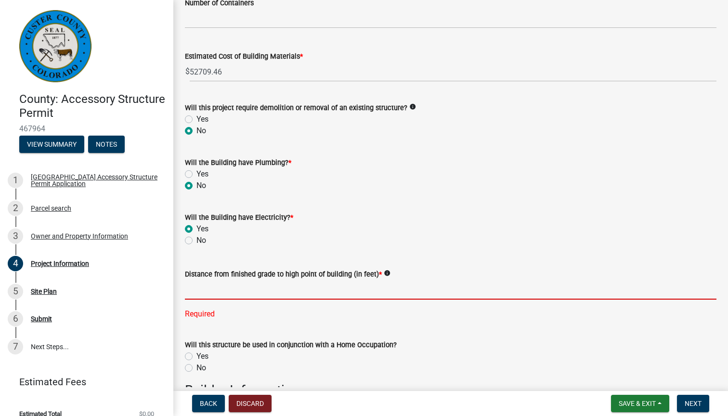
click at [375, 288] on input "text" at bounding box center [450, 290] width 531 height 20
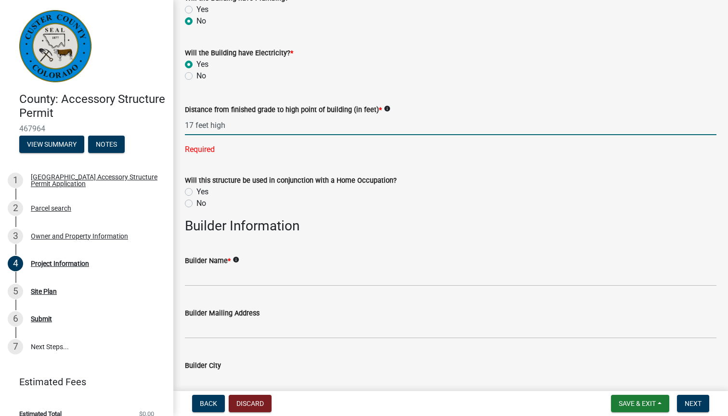
scroll to position [852, 0]
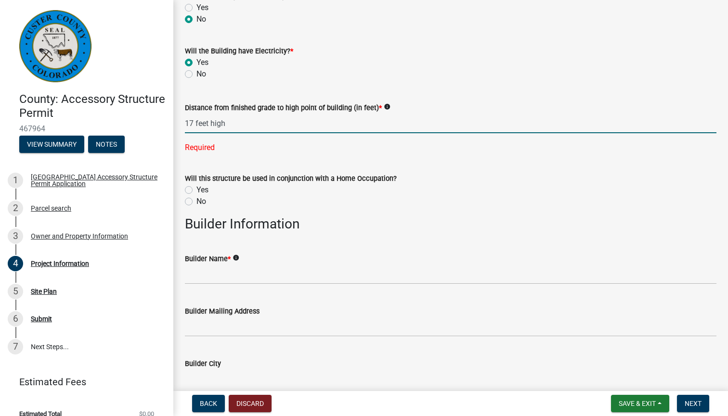
type input "17"
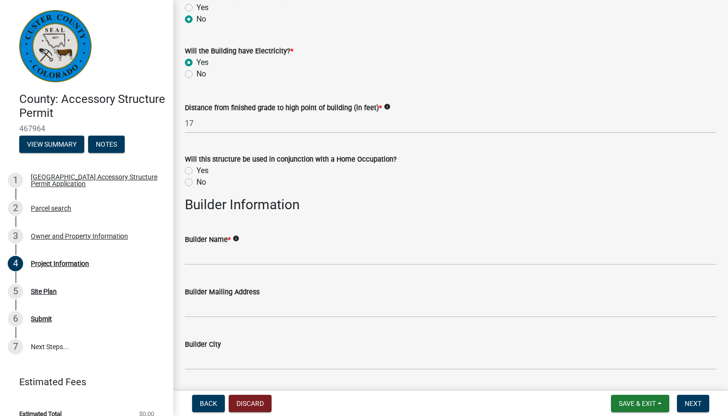
click at [189, 201] on wm-data-entity-input-list "Permit is for: * New Construction Addition to Existing Structure Structure Info…" at bounding box center [450, 80] width 531 height 1757
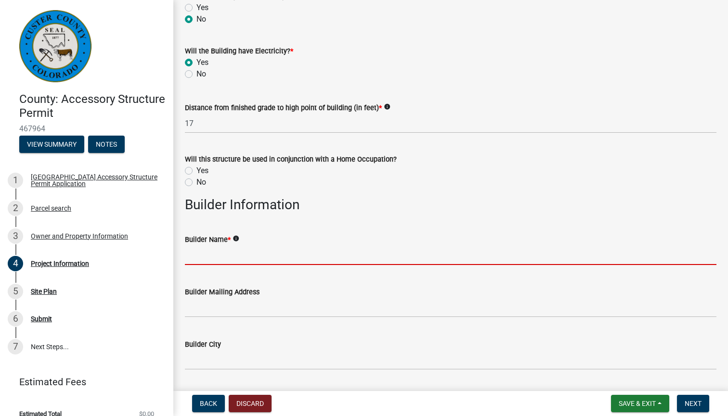
click at [244, 256] on input "Builder Name *" at bounding box center [450, 255] width 531 height 20
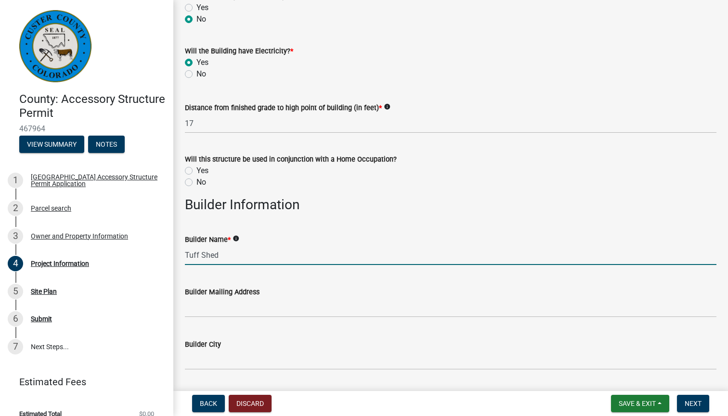
type input "Tuff Shed"
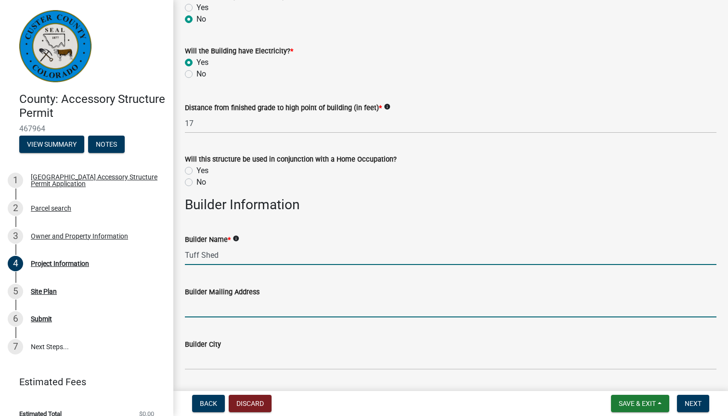
click at [225, 307] on input "Builder Mailing Address" at bounding box center [450, 308] width 531 height 20
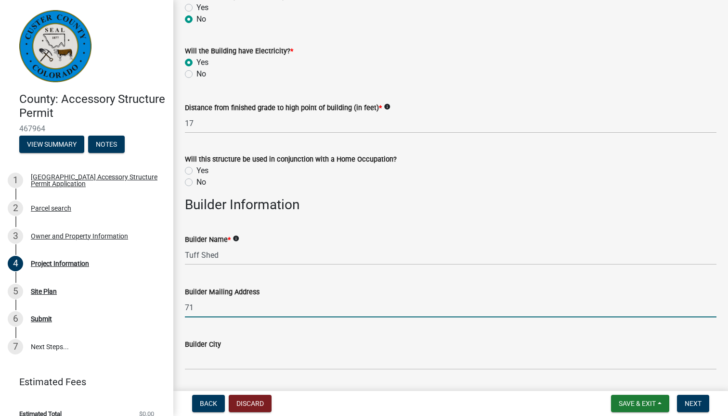
type input "7"
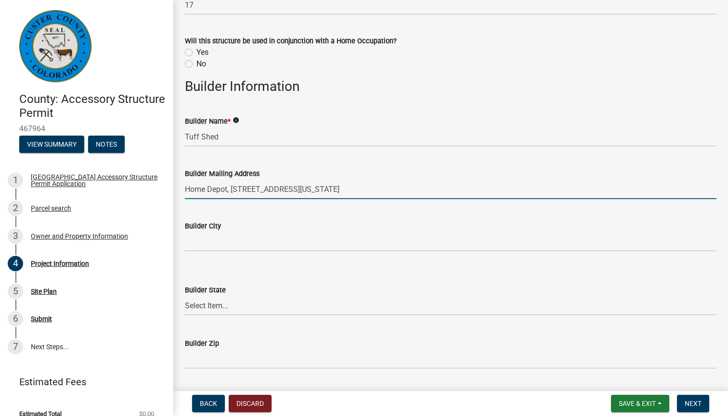
scroll to position [973, 0]
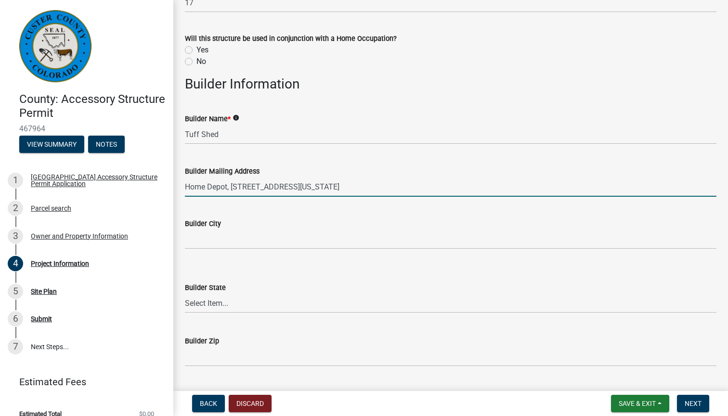
type input "Home Depot, 7120 N Academy Blvd, Colorado Springs, CO 80920"
click at [220, 239] on input "Builder City" at bounding box center [450, 240] width 531 height 20
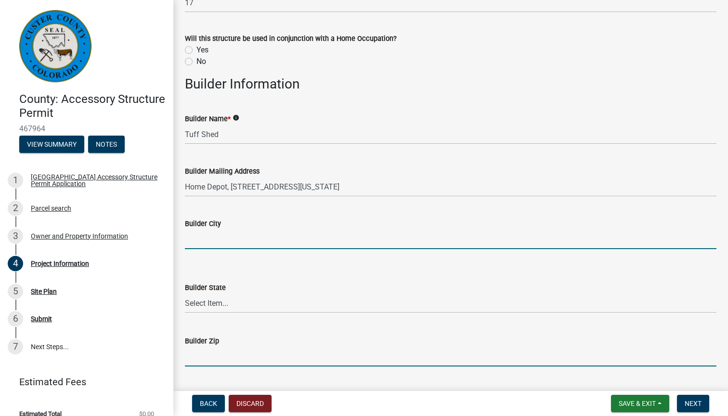
click at [236, 359] on input "Builder Zip" at bounding box center [450, 357] width 531 height 20
click at [226, 240] on input "Builder City" at bounding box center [450, 240] width 531 height 20
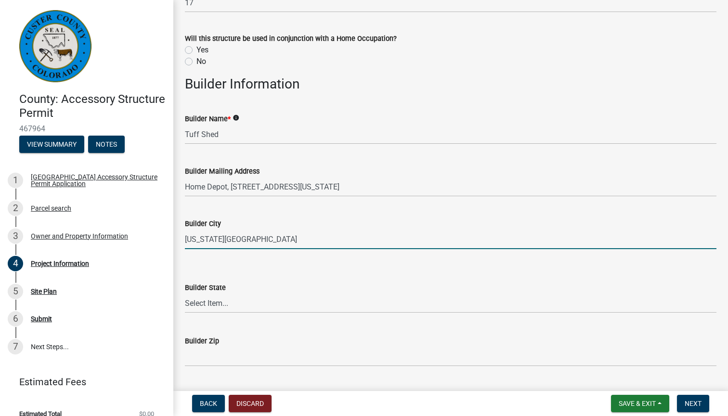
type input "Colorado Springs"
select select "CO"
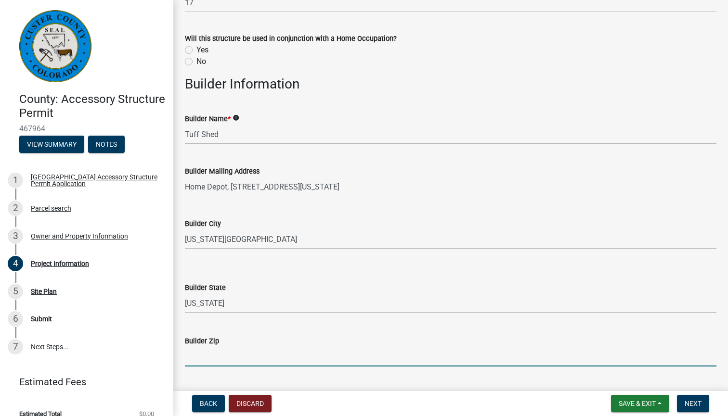
click at [212, 354] on input "Builder Zip" at bounding box center [450, 357] width 531 height 20
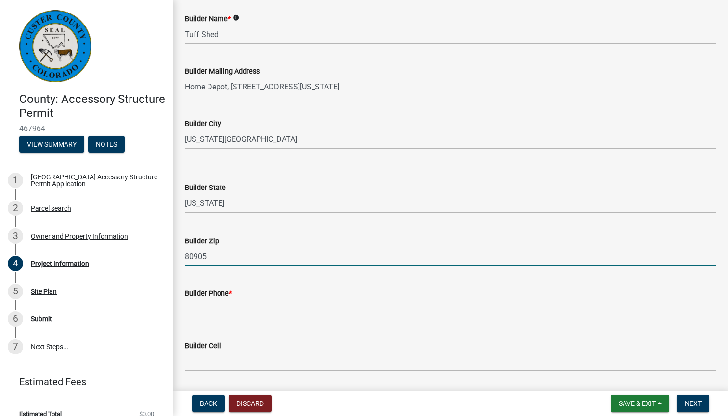
scroll to position [1102, 0]
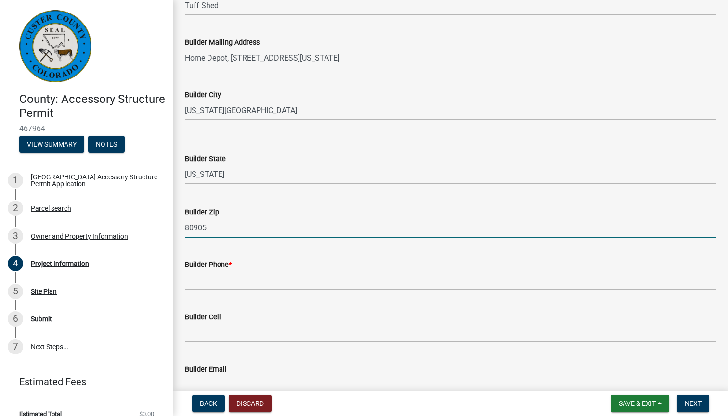
type input "80905"
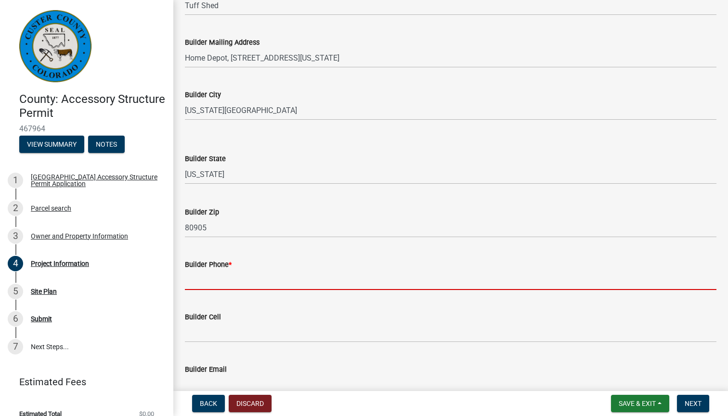
click at [209, 279] on input "Builder Phone *" at bounding box center [450, 280] width 531 height 20
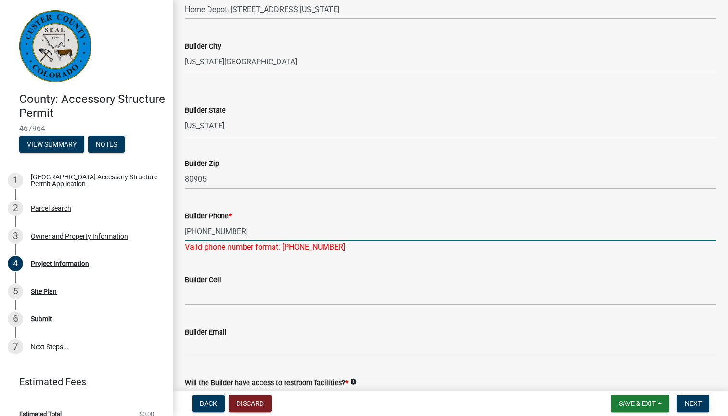
scroll to position [1199, 0]
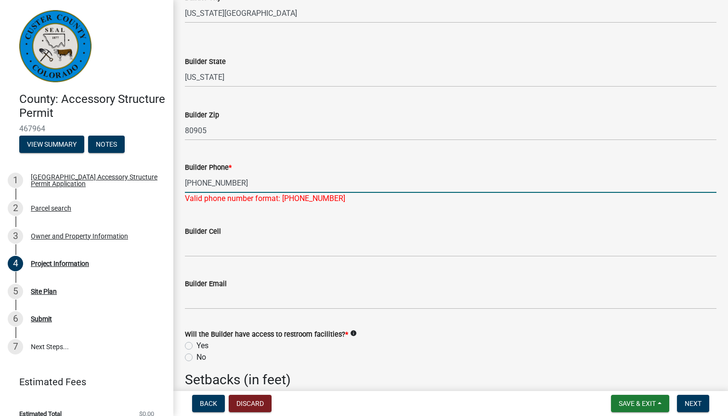
type input "719-635-8833"
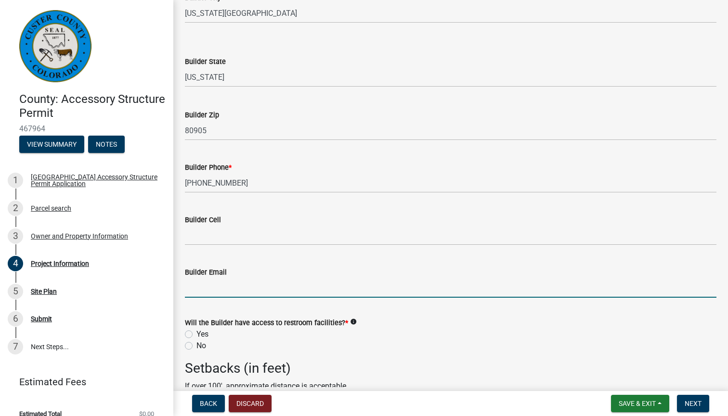
click at [231, 301] on wm-data-entity-input "Builder Email" at bounding box center [450, 279] width 531 height 52
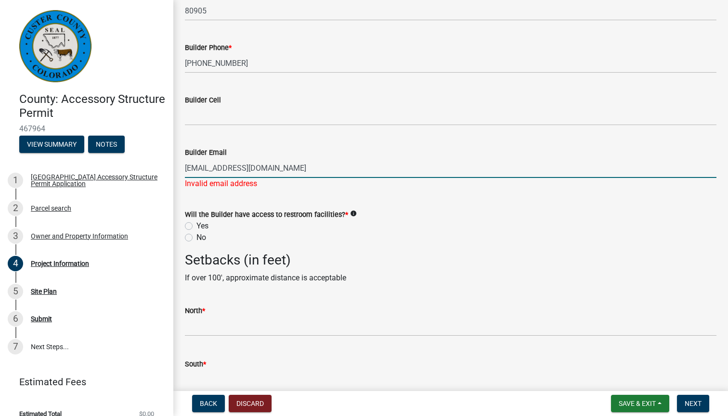
scroll to position [1321, 0]
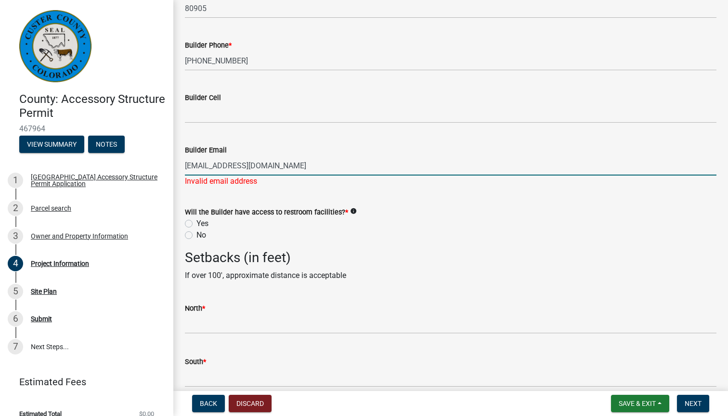
type input "sc_80@tuffshed.com"
click at [189, 221] on div "Will the Builder have access to restroom facilities? * info Yes No" at bounding box center [450, 223] width 531 height 35
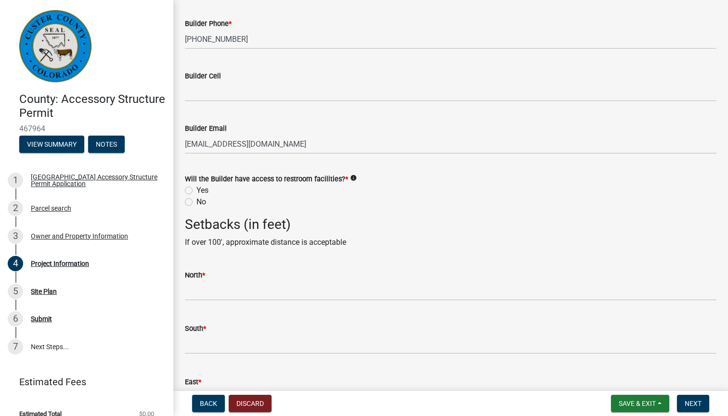
scroll to position [1349, 0]
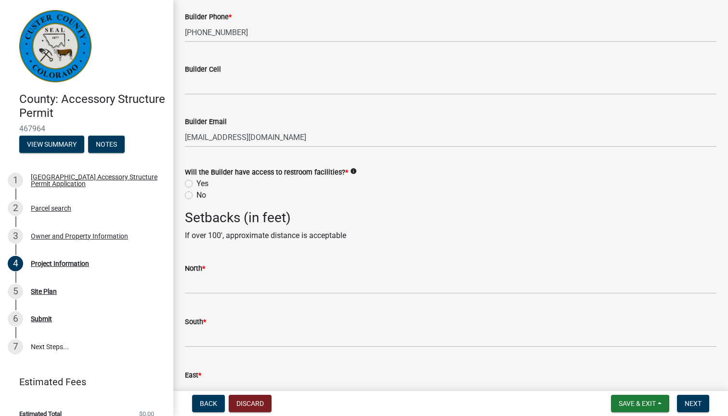
click at [196, 181] on label "Yes" at bounding box center [202, 184] width 12 height 12
click at [196, 181] on input "Yes" at bounding box center [199, 181] width 6 height 6
radio input "true"
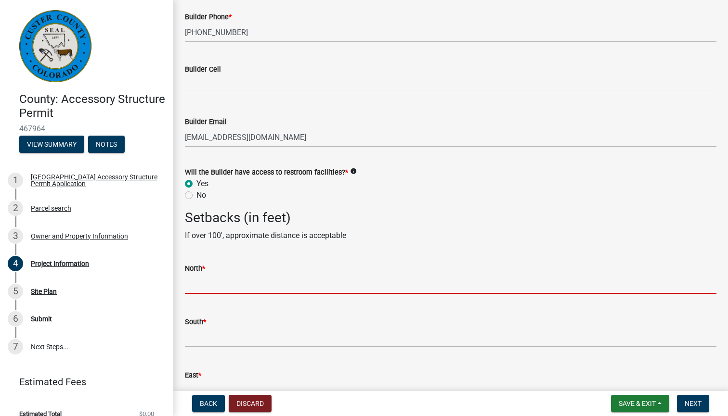
click at [292, 282] on input "text" at bounding box center [450, 284] width 531 height 20
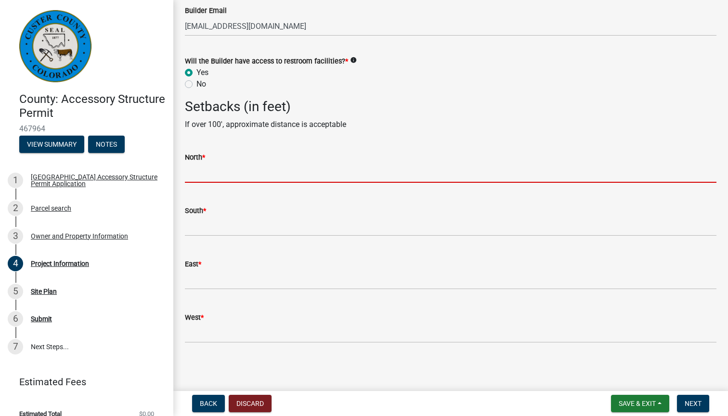
scroll to position [0, 0]
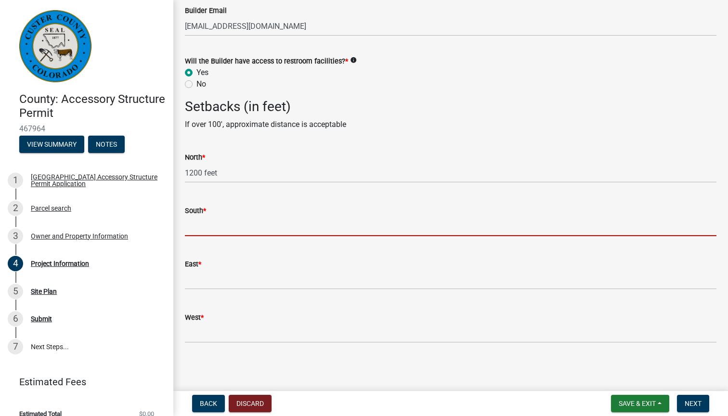
type input "1200"
click at [204, 226] on input "text" at bounding box center [450, 227] width 531 height 20
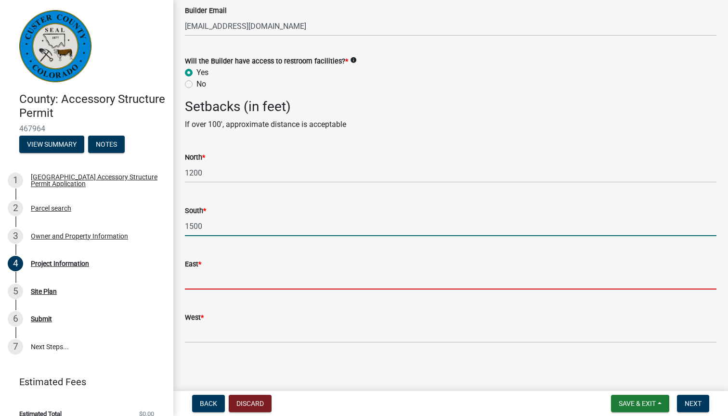
type input "1500"
click at [217, 279] on input "text" at bounding box center [450, 280] width 531 height 20
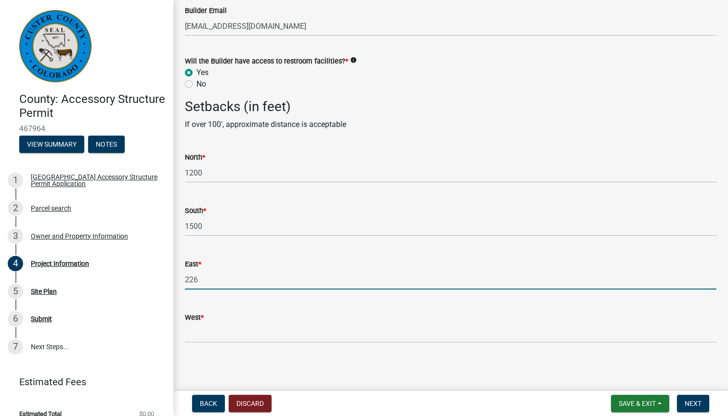
type input "226"
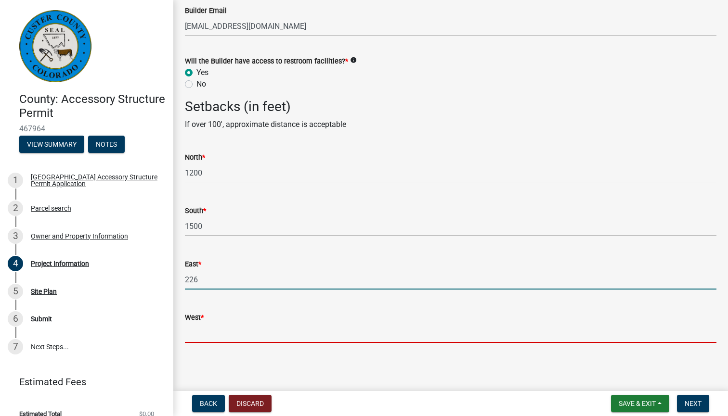
click at [205, 333] on input "West *" at bounding box center [450, 333] width 531 height 20
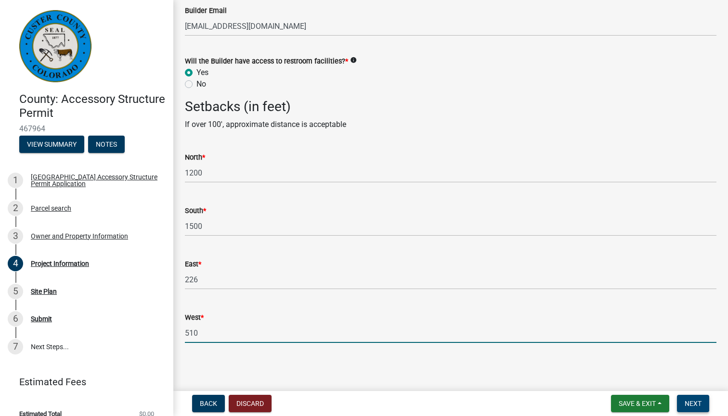
type input "510"
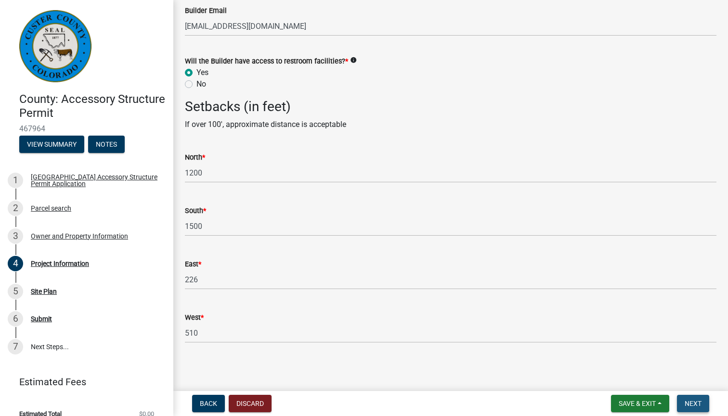
click at [691, 402] on span "Next" at bounding box center [692, 404] width 17 height 8
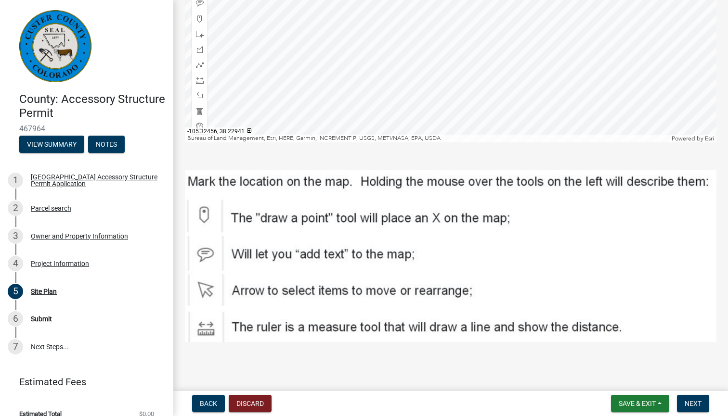
scroll to position [317, 0]
click at [202, 213] on img at bounding box center [450, 256] width 531 height 172
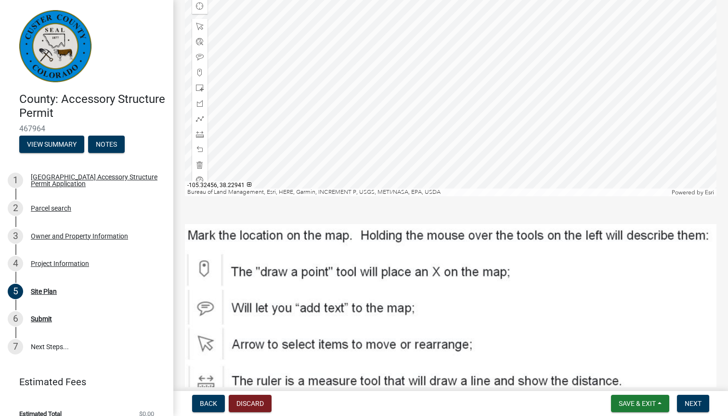
scroll to position [262, 0]
click at [206, 264] on img at bounding box center [450, 311] width 531 height 172
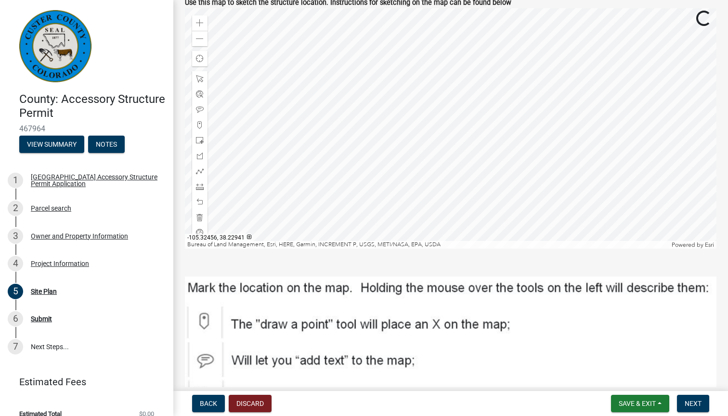
scroll to position [207, 0]
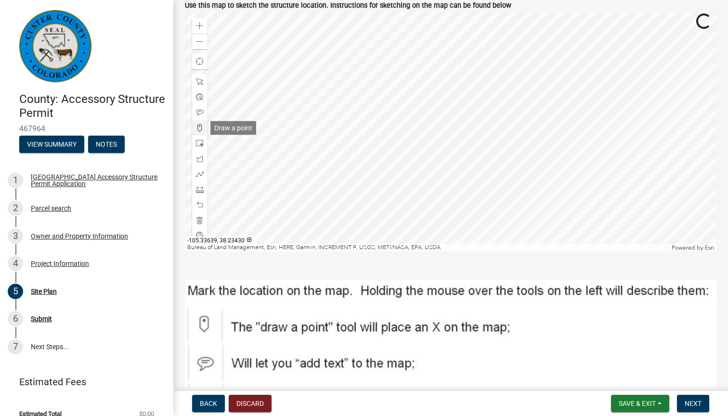
click at [200, 127] on span at bounding box center [200, 128] width 8 height 8
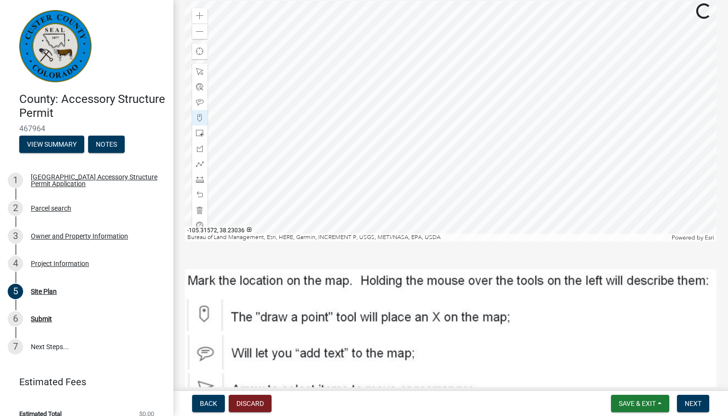
scroll to position [213, 0]
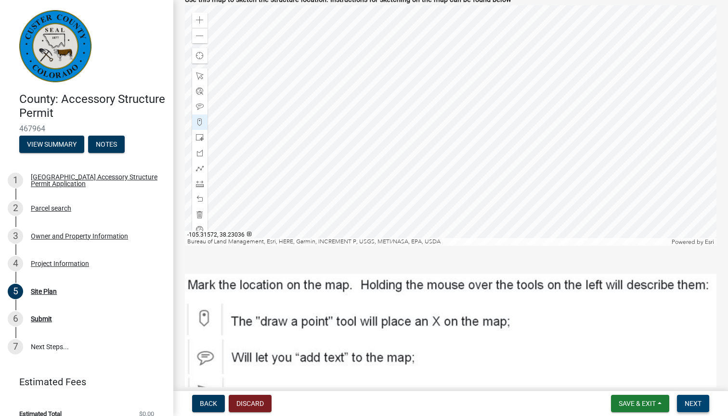
click at [688, 400] on span "Next" at bounding box center [692, 404] width 17 height 8
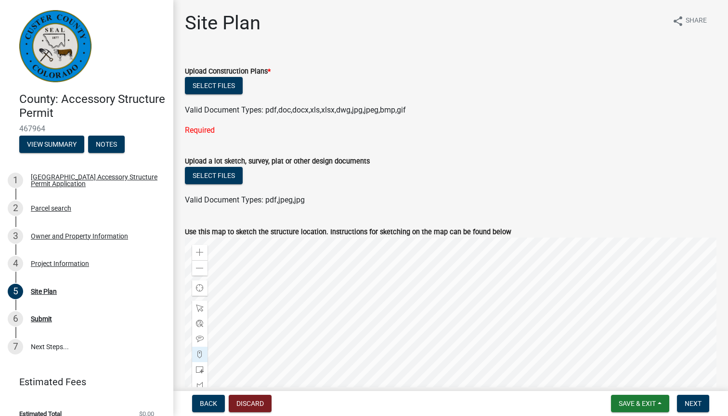
scroll to position [0, 0]
click at [212, 81] on button "Select files" at bounding box center [214, 85] width 58 height 17
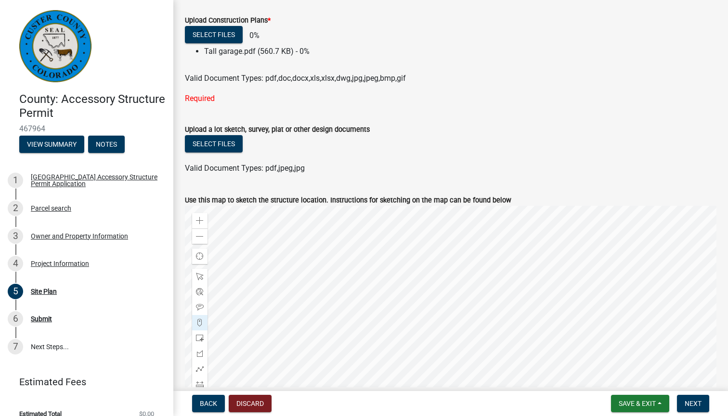
scroll to position [59, 0]
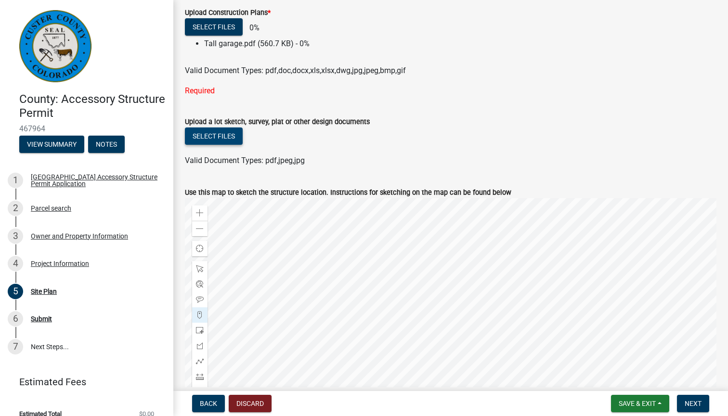
click at [213, 134] on button "Select files" at bounding box center [214, 136] width 58 height 17
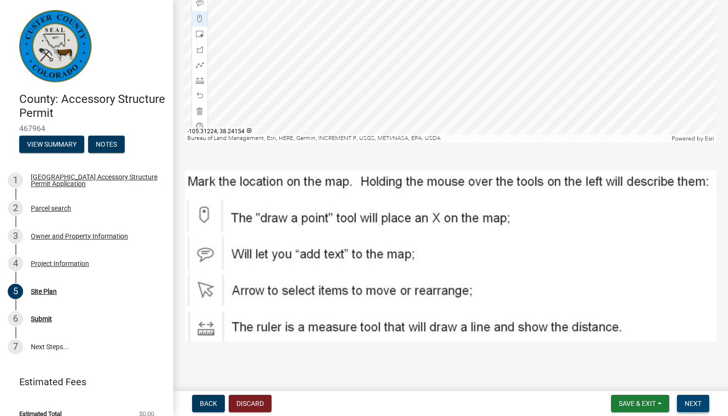
scroll to position [374, 0]
click at [690, 401] on span "Next" at bounding box center [692, 404] width 17 height 8
click at [695, 403] on span "Next" at bounding box center [692, 404] width 17 height 8
click at [633, 403] on span "Save & Exit" at bounding box center [636, 404] width 37 height 8
click at [627, 377] on button "Save & Exit" at bounding box center [630, 378] width 77 height 23
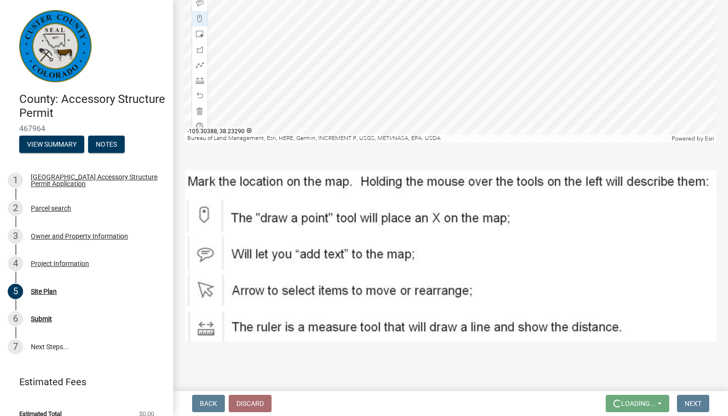
scroll to position [0, 0]
